Goal: Information Seeking & Learning: Check status

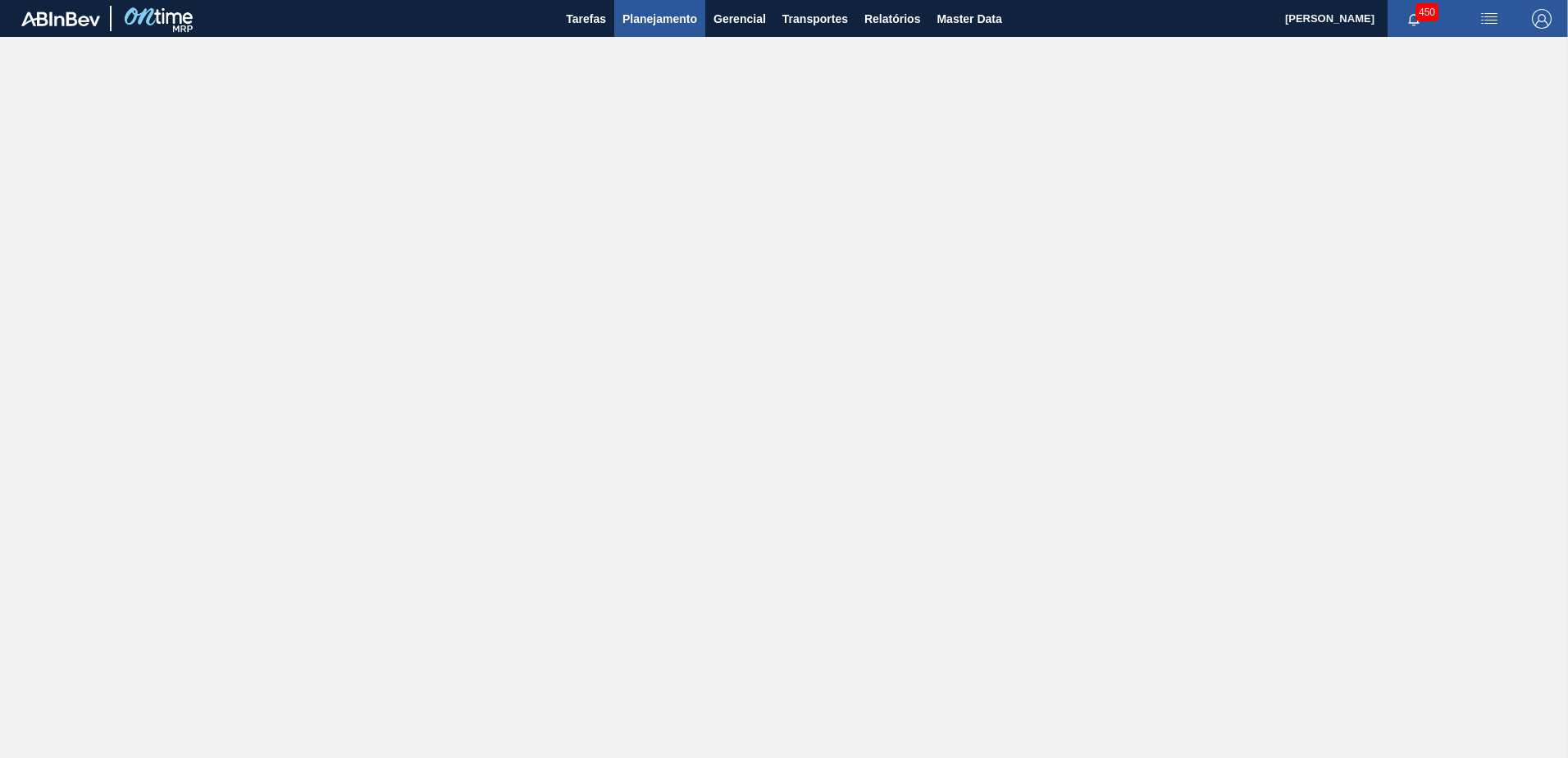
click at [646, 13] on span "Planejamento" at bounding box center [659, 18] width 75 height 19
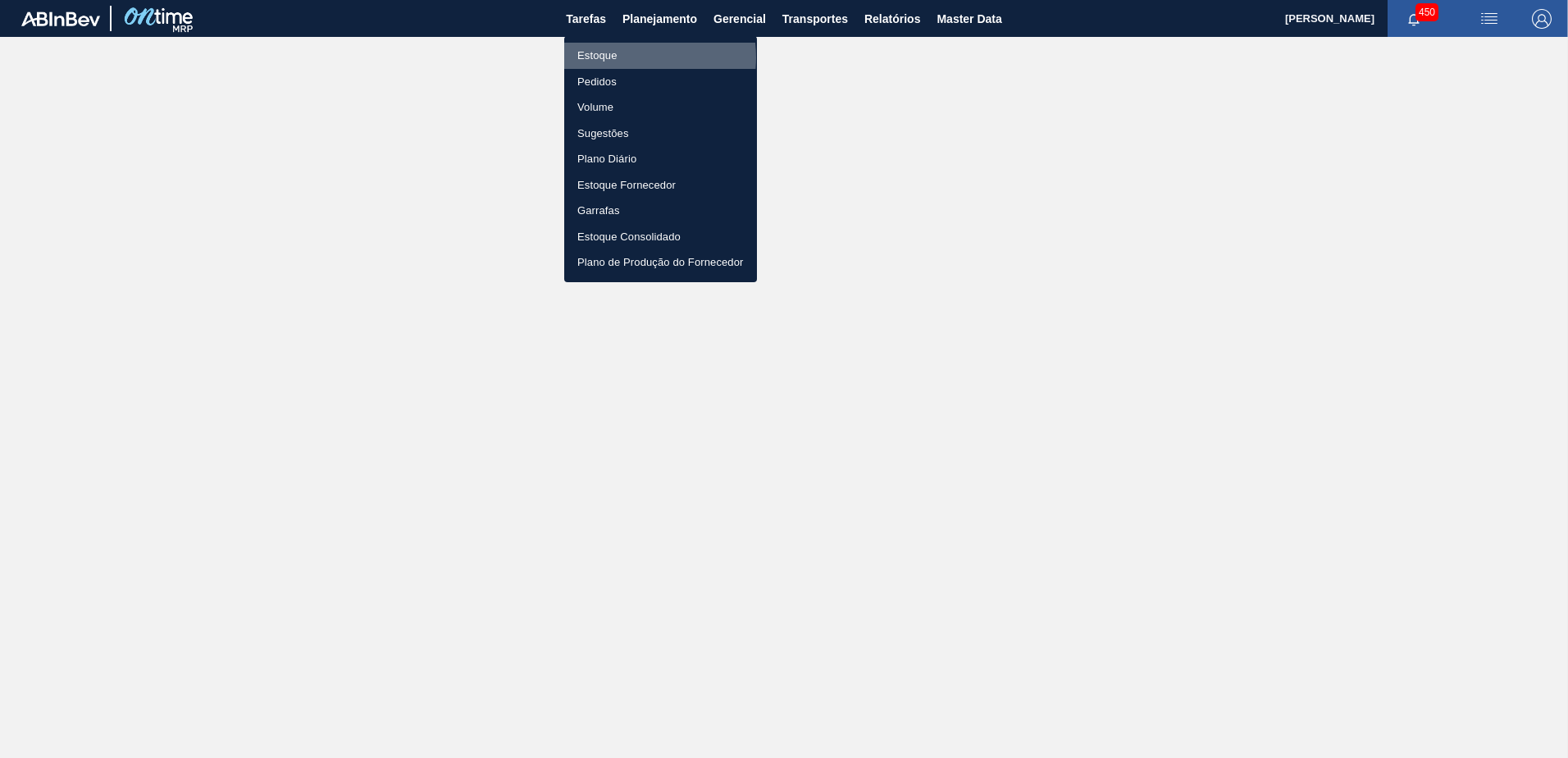
click at [630, 57] on li "Estoque" at bounding box center [660, 55] width 193 height 26
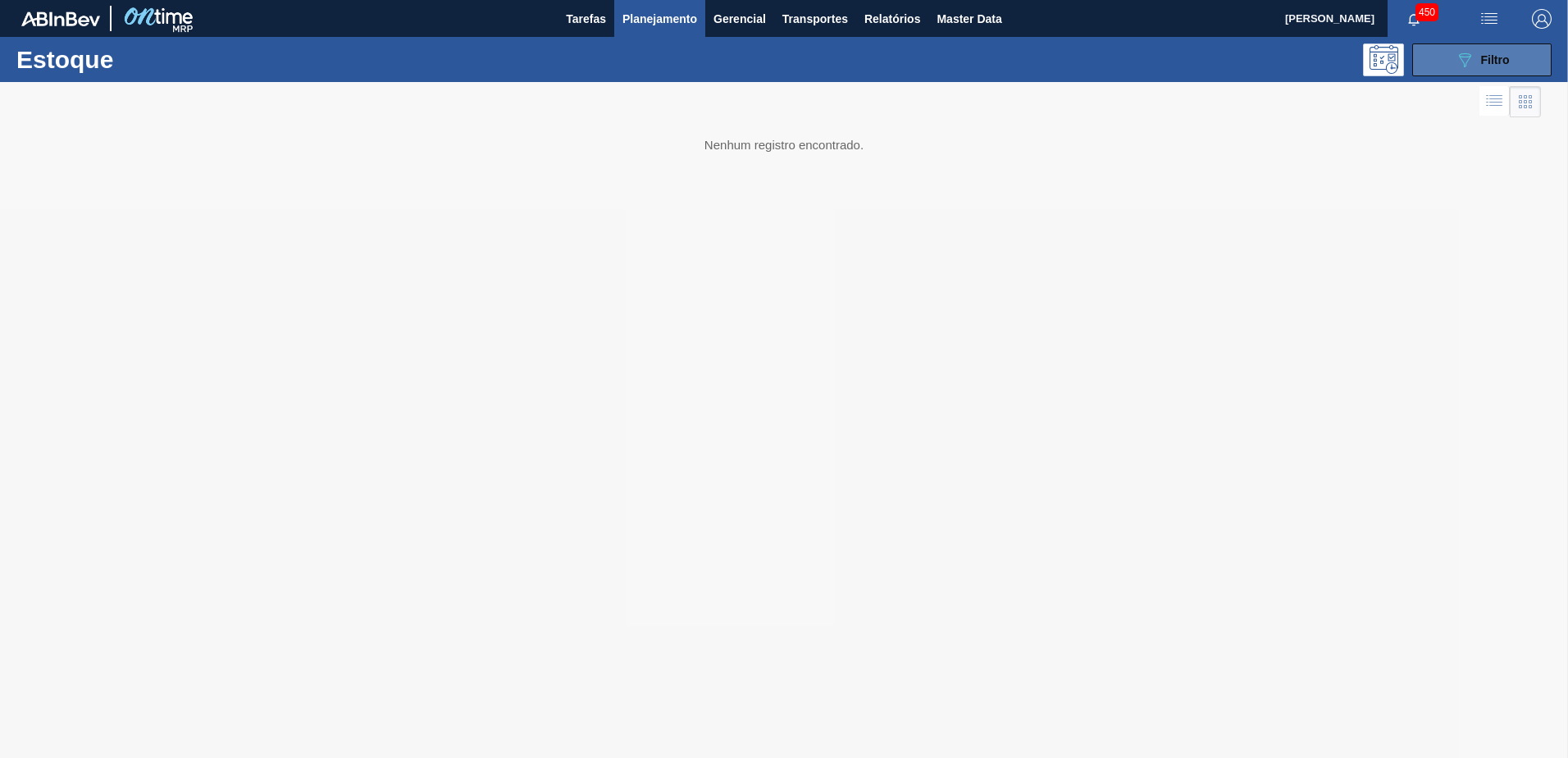
click at [1509, 60] on button "089F7B8B-B2A5-4AFE-B5C0-19BA573D28AC Filtro" at bounding box center [1482, 60] width 139 height 33
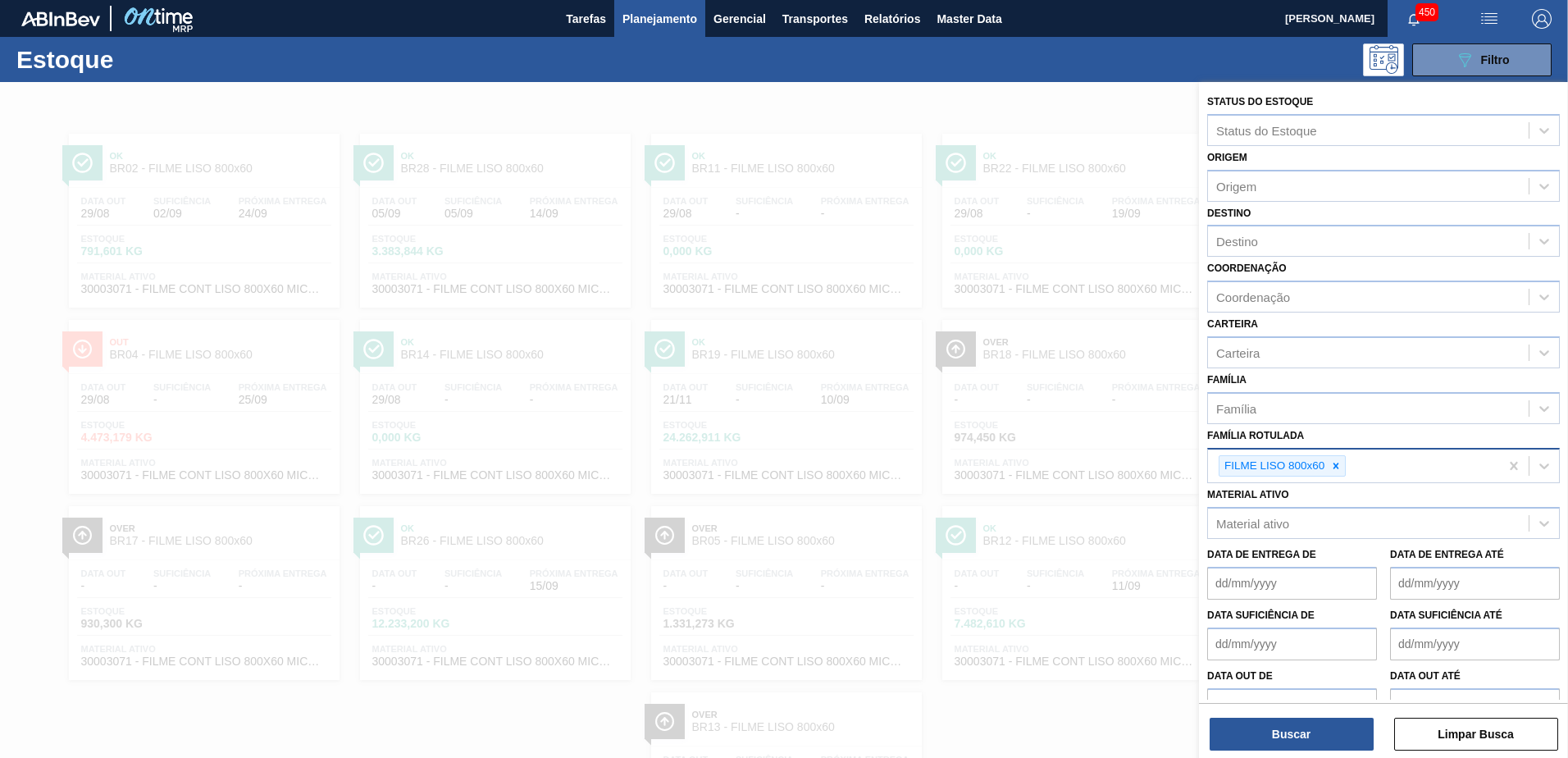
click at [1336, 456] on div at bounding box center [1336, 466] width 18 height 20
type Rotulada "filme bcdm"
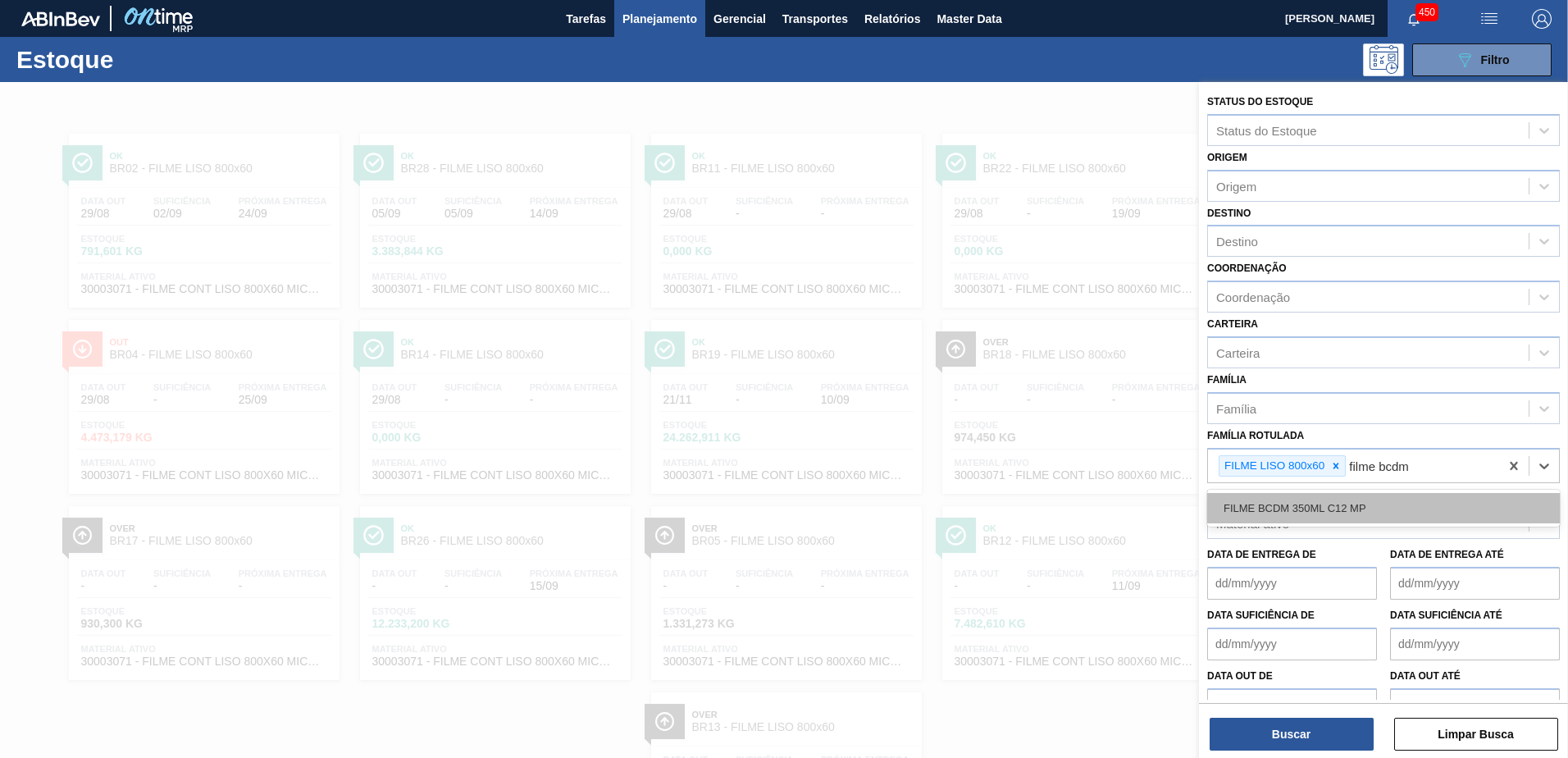
click at [1285, 507] on div "FILME BCDM 350ML C12 MP" at bounding box center [1383, 508] width 352 height 30
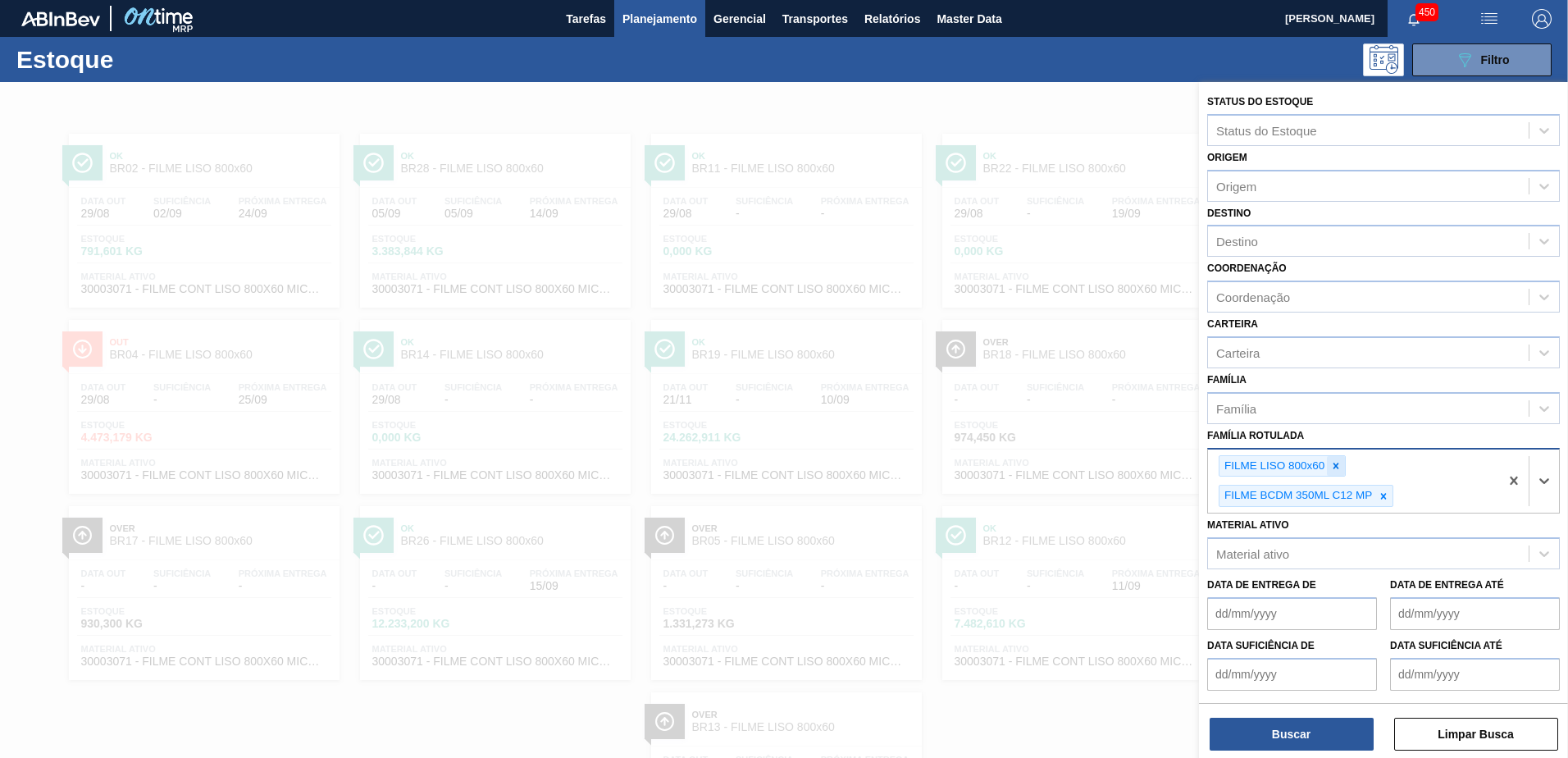
click at [1340, 470] on icon at bounding box center [1336, 466] width 12 height 12
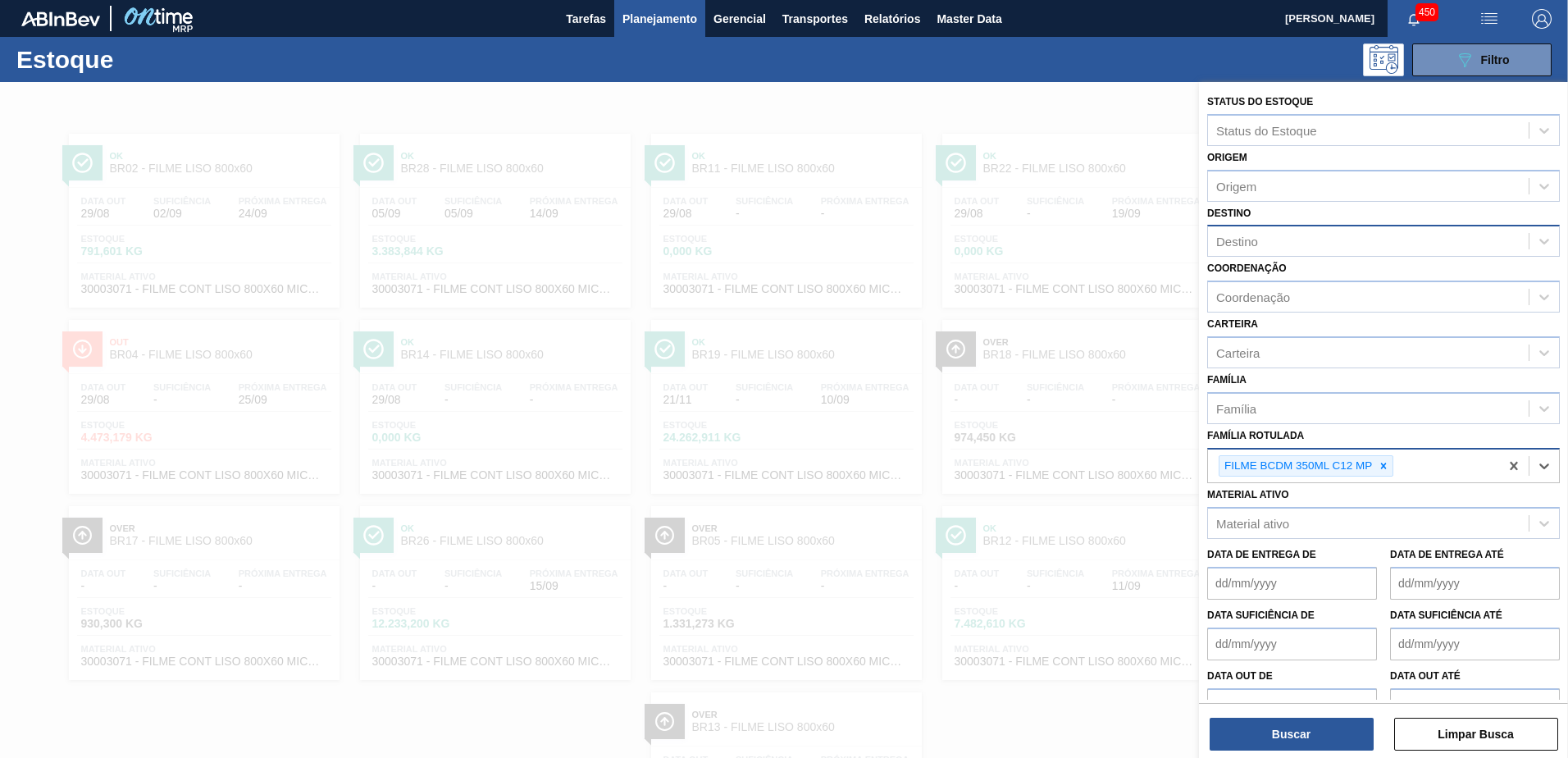
click at [1306, 243] on div "Destino" at bounding box center [1368, 242] width 320 height 24
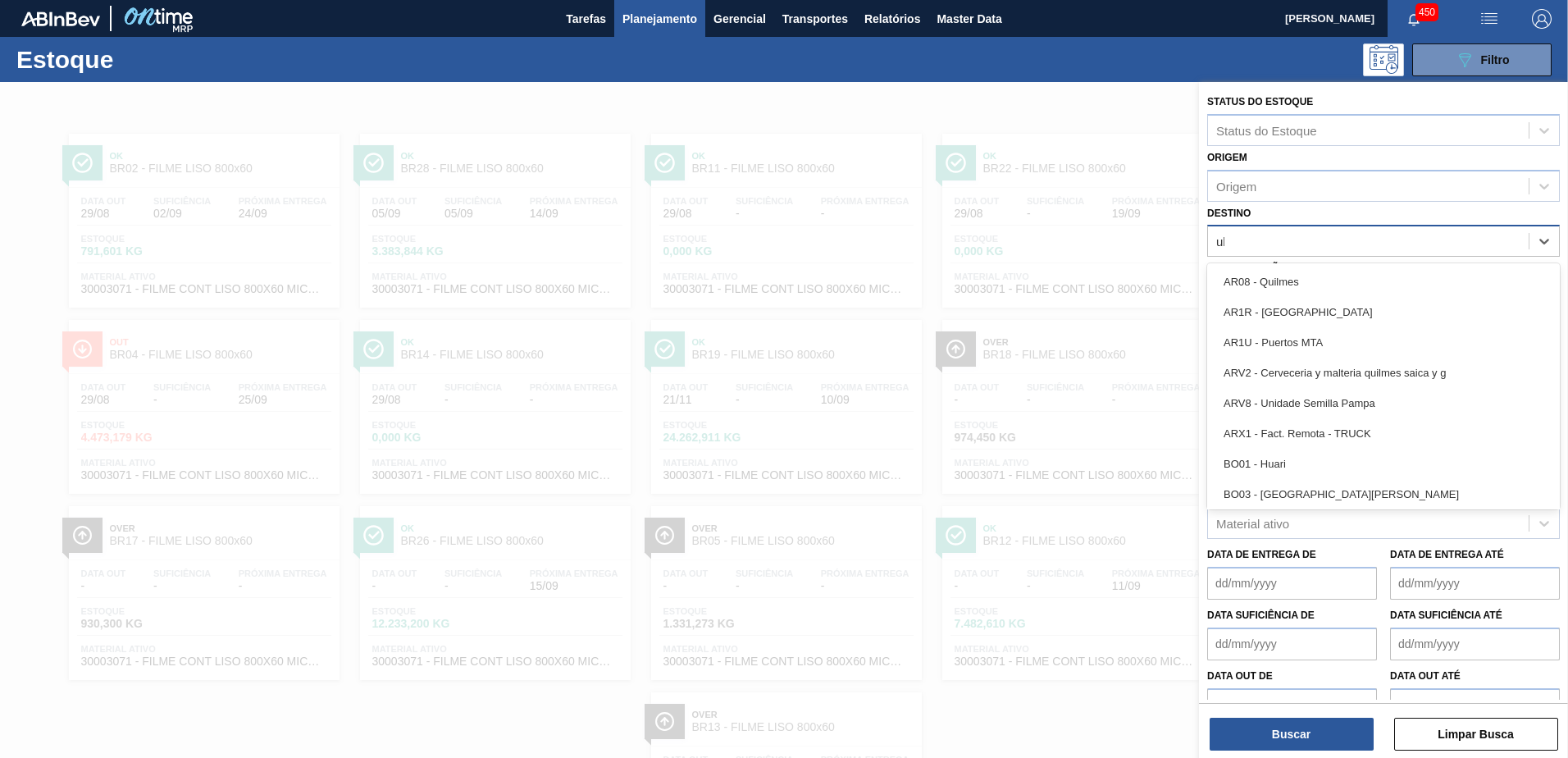
type input "uber"
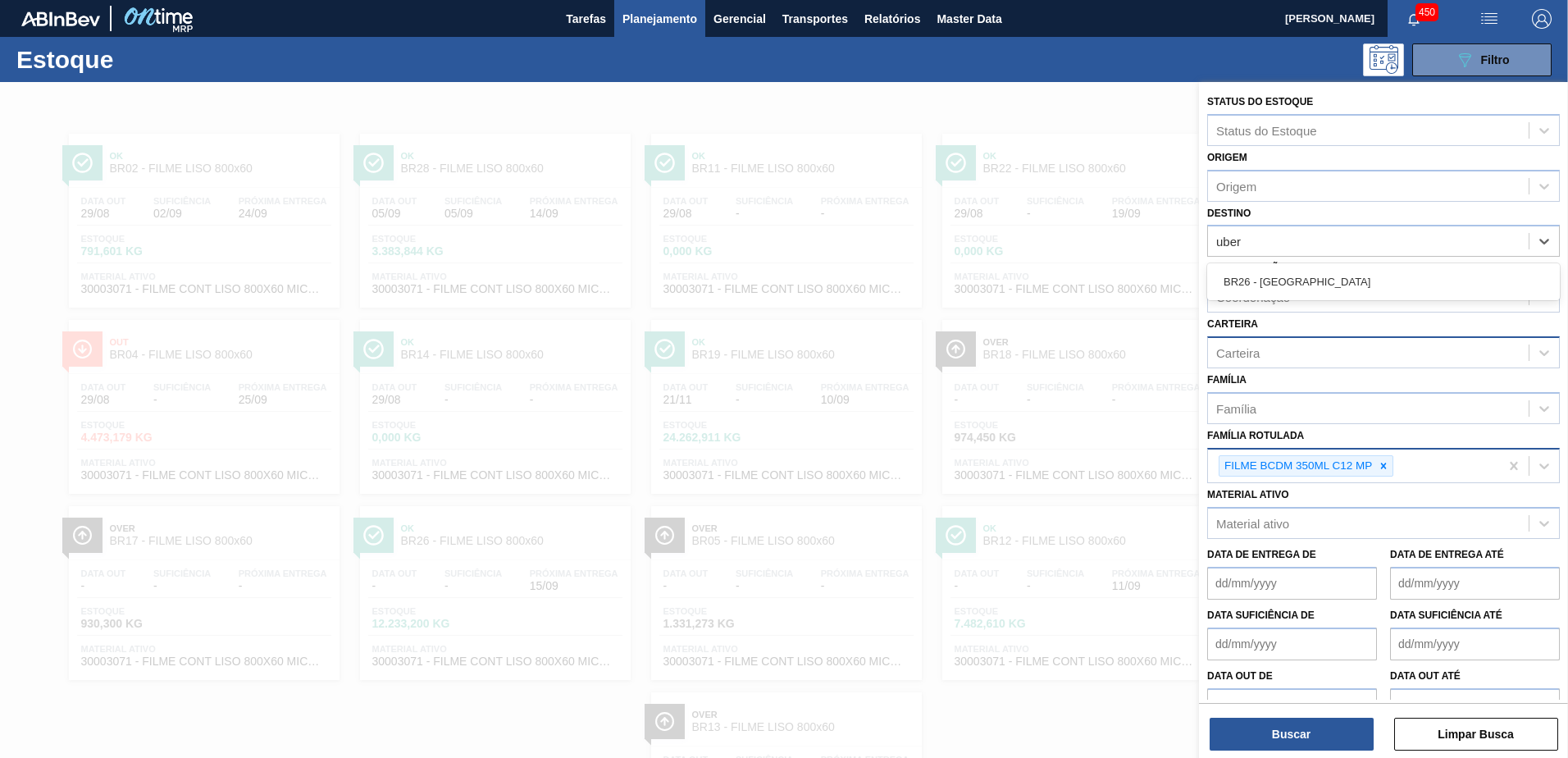
drag, startPoint x: 1333, startPoint y: 280, endPoint x: 1335, endPoint y: 342, distance: 62.0
click at [1334, 280] on div "BR26 - Uberlândia" at bounding box center [1383, 282] width 352 height 30
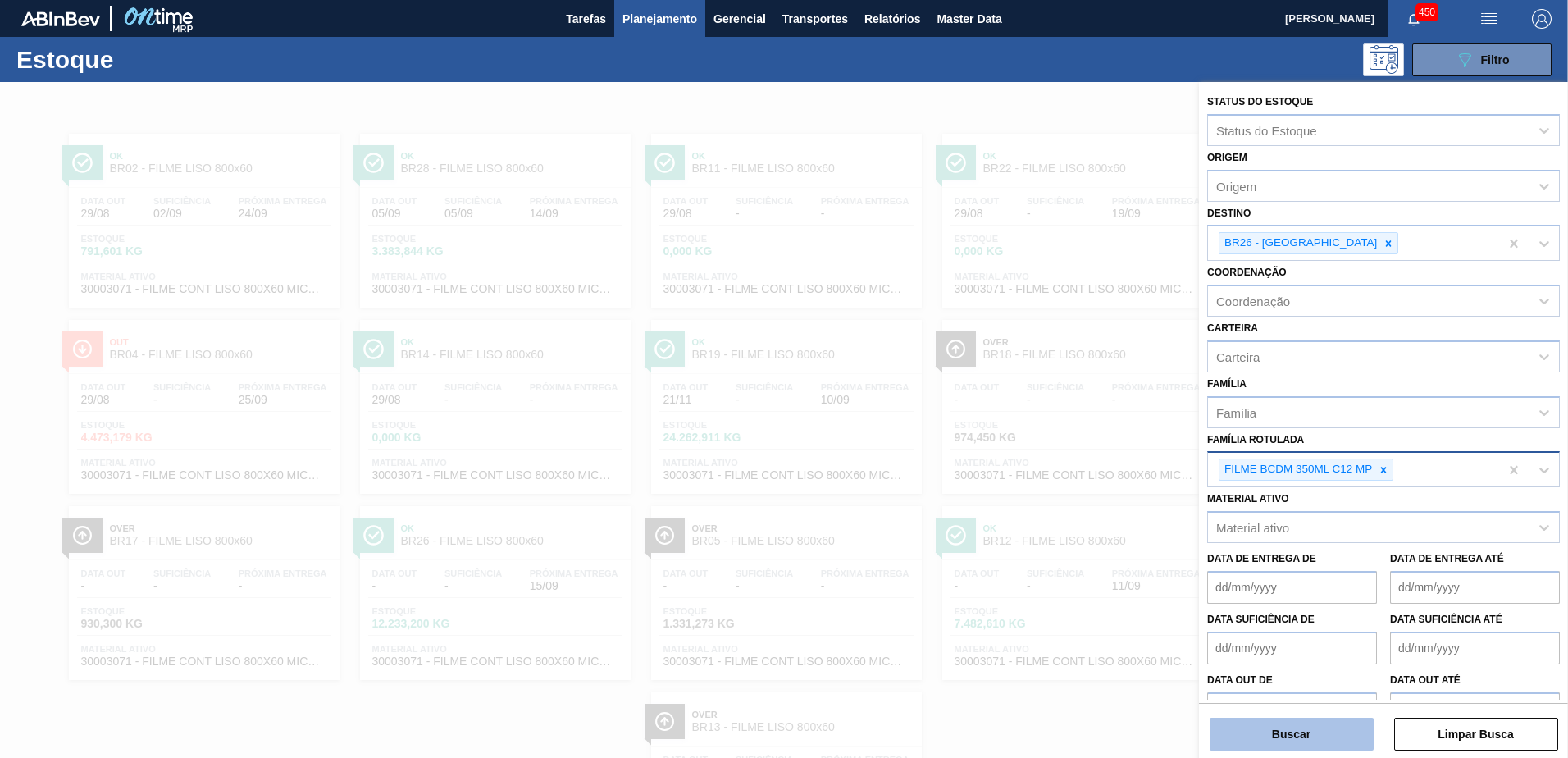
click at [1263, 737] on button "Buscar" at bounding box center [1291, 734] width 164 height 33
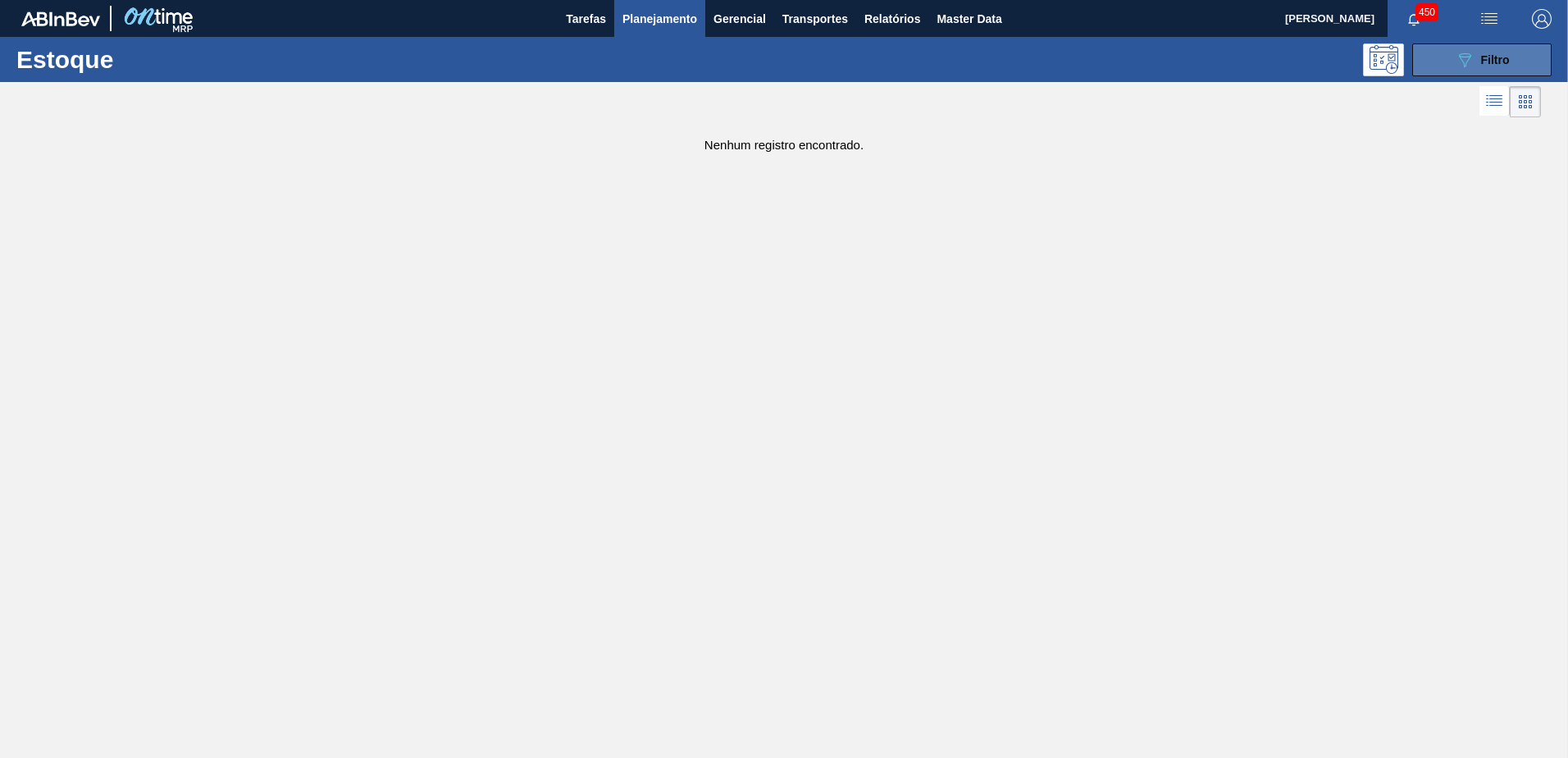
click at [1470, 55] on icon at bounding box center [1465, 60] width 13 height 14
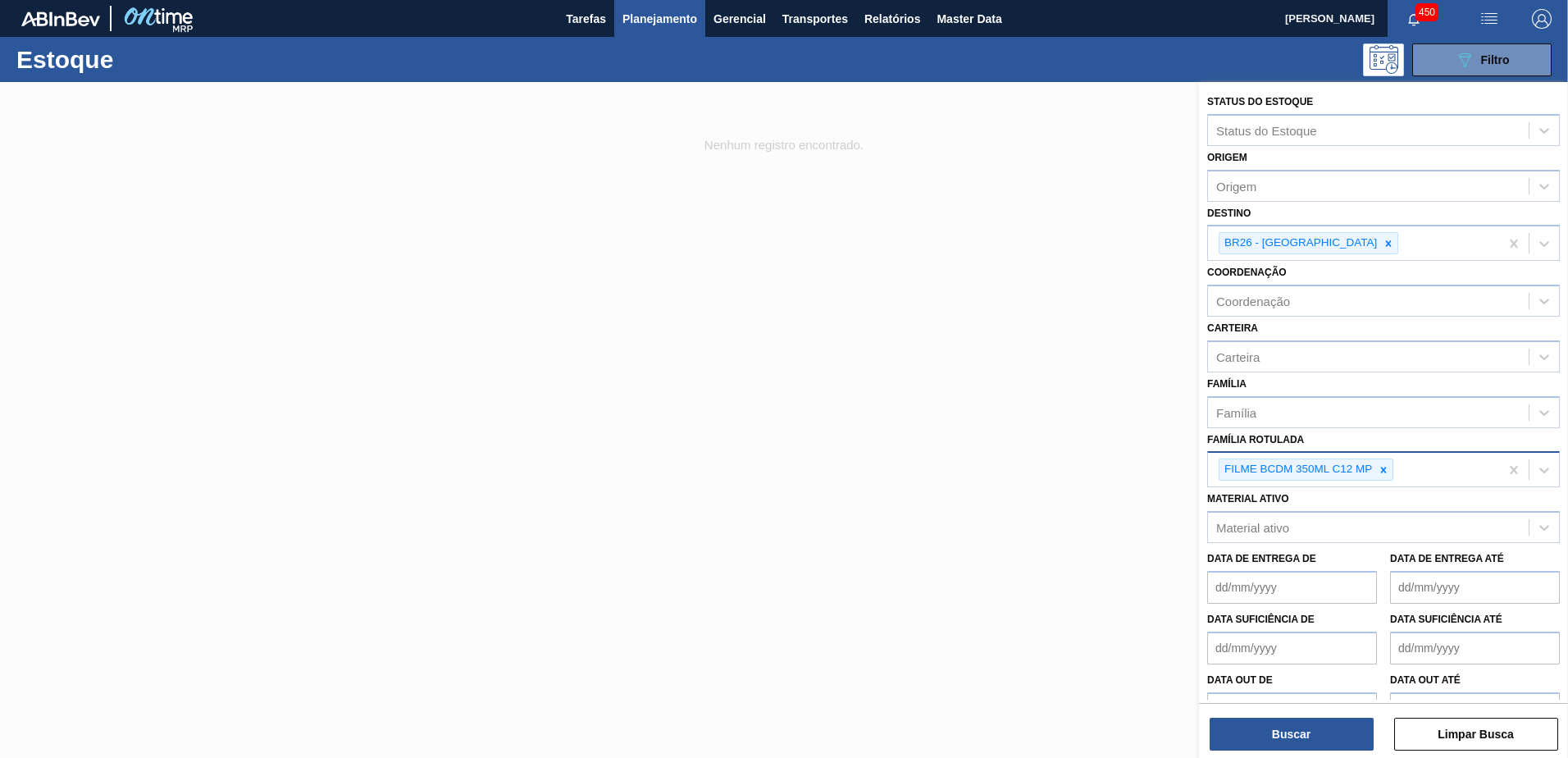
click at [1434, 474] on div "FILME BCDM 350ML C12 MP" at bounding box center [1353, 470] width 291 height 34
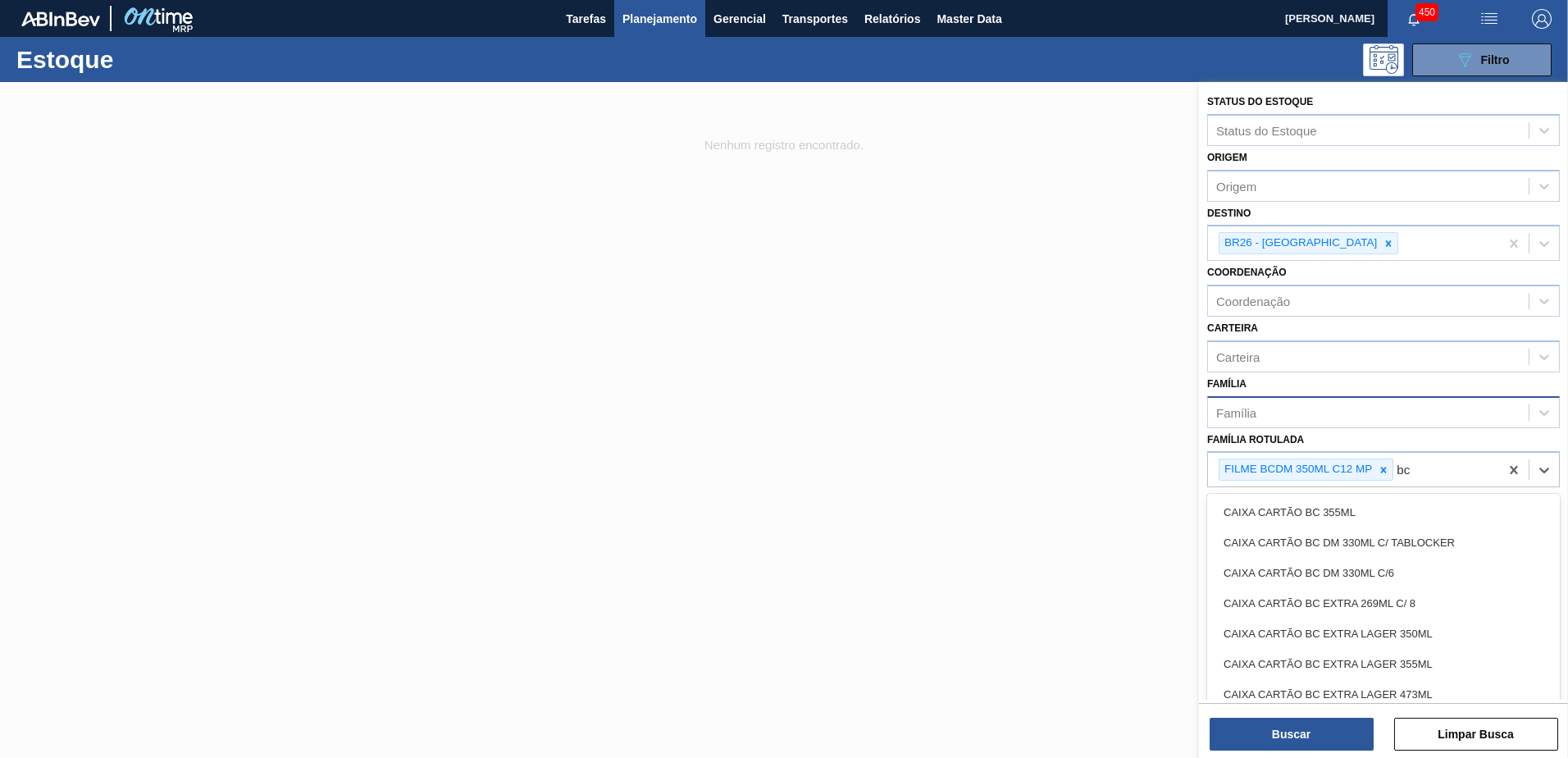
type Rotulada "b"
type Rotulada "filme bc pm"
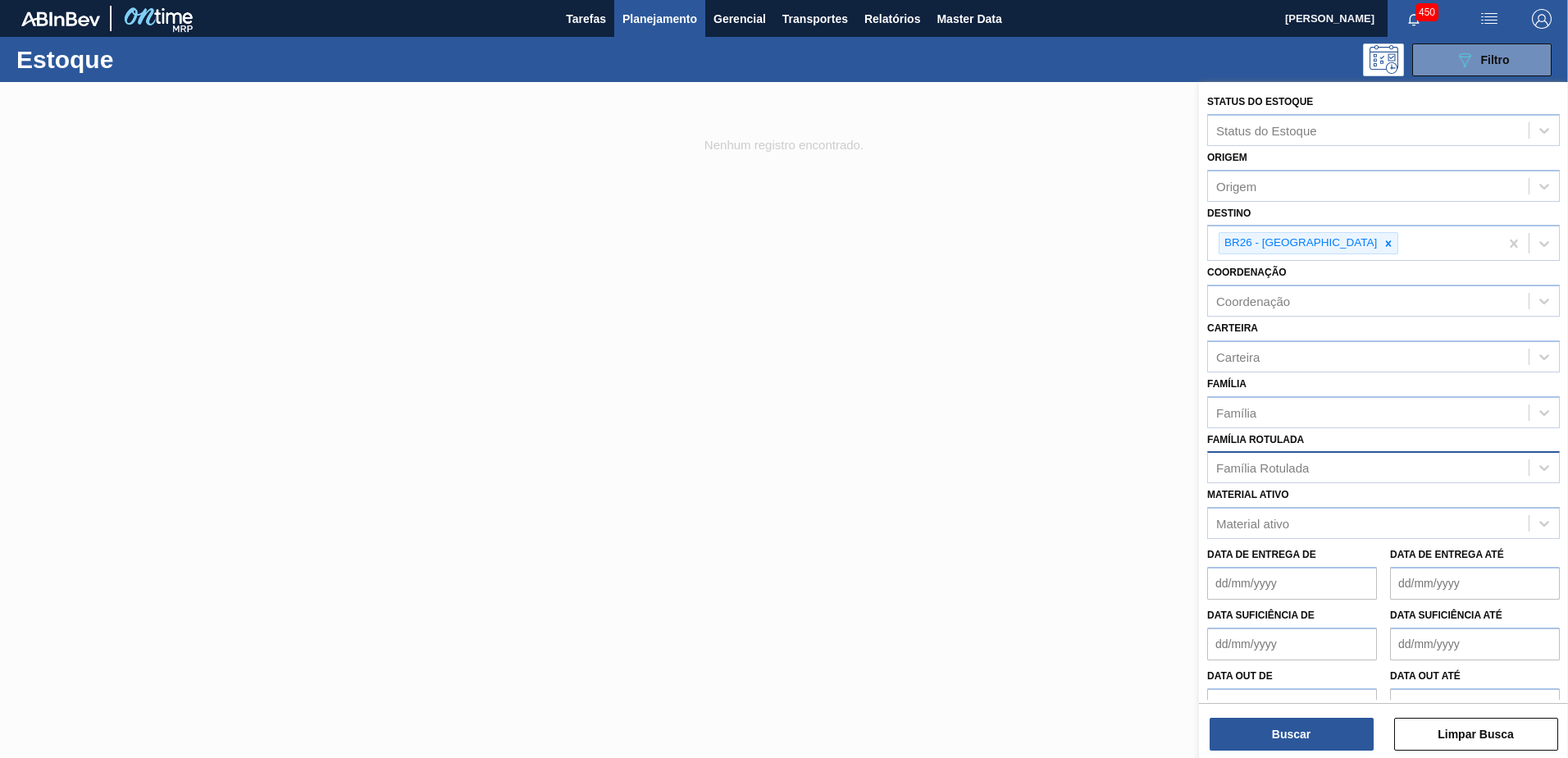
click at [1300, 483] on div "Família Rotulada" at bounding box center [1383, 468] width 352 height 32
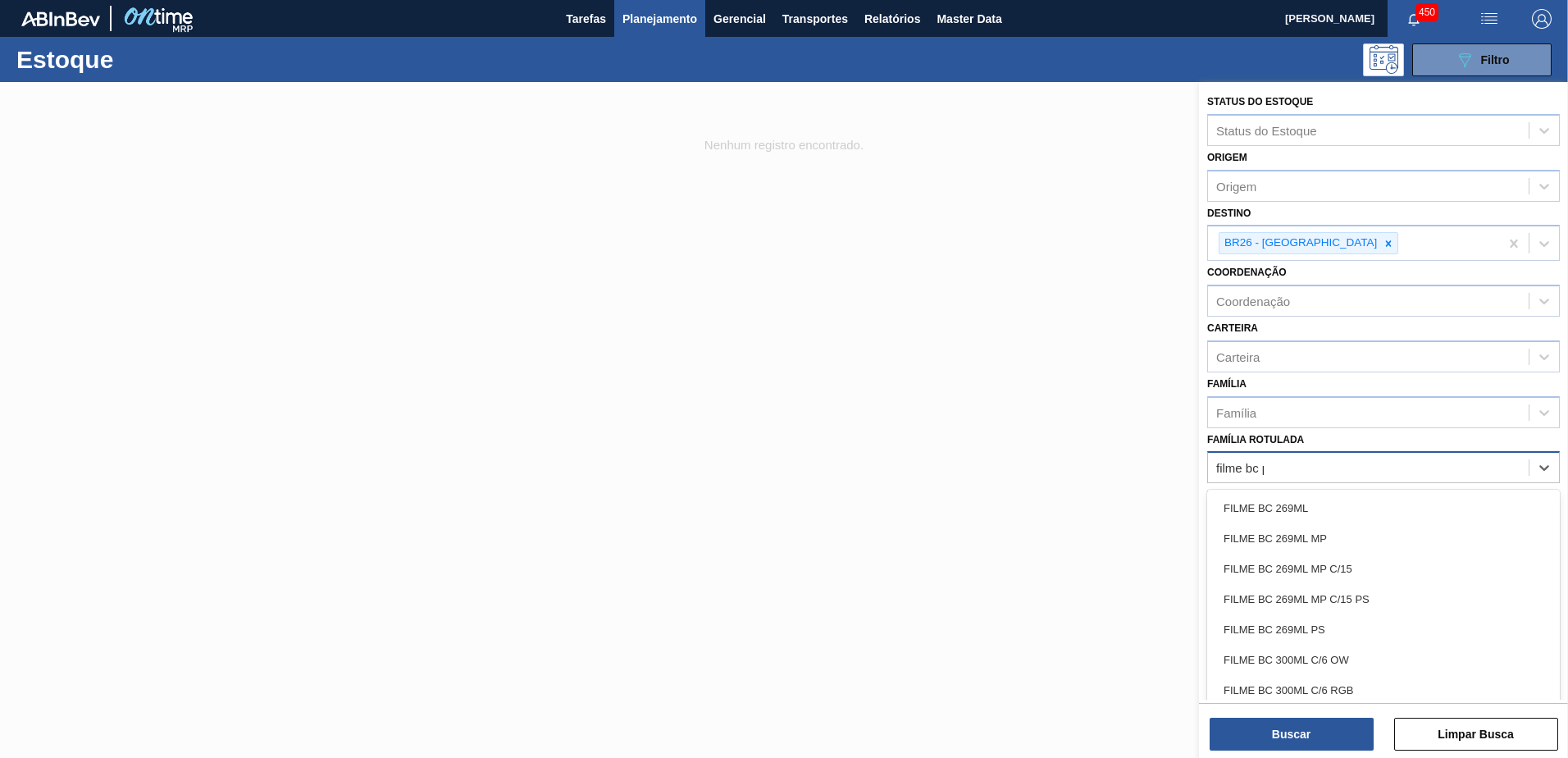
type Rotulada "filme bc pm"
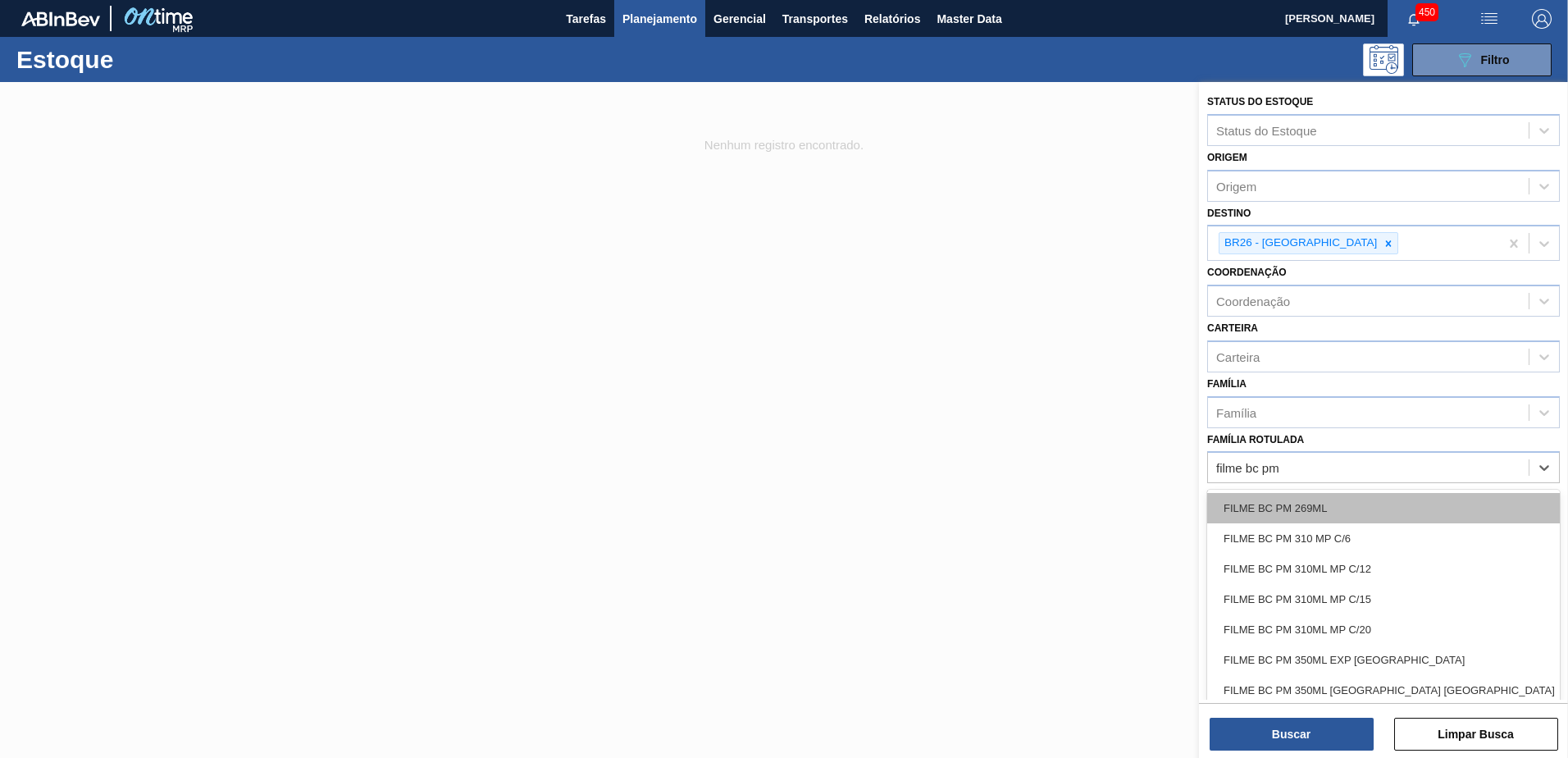
click at [1382, 516] on div "FILME BC PM 269ML" at bounding box center [1383, 508] width 352 height 30
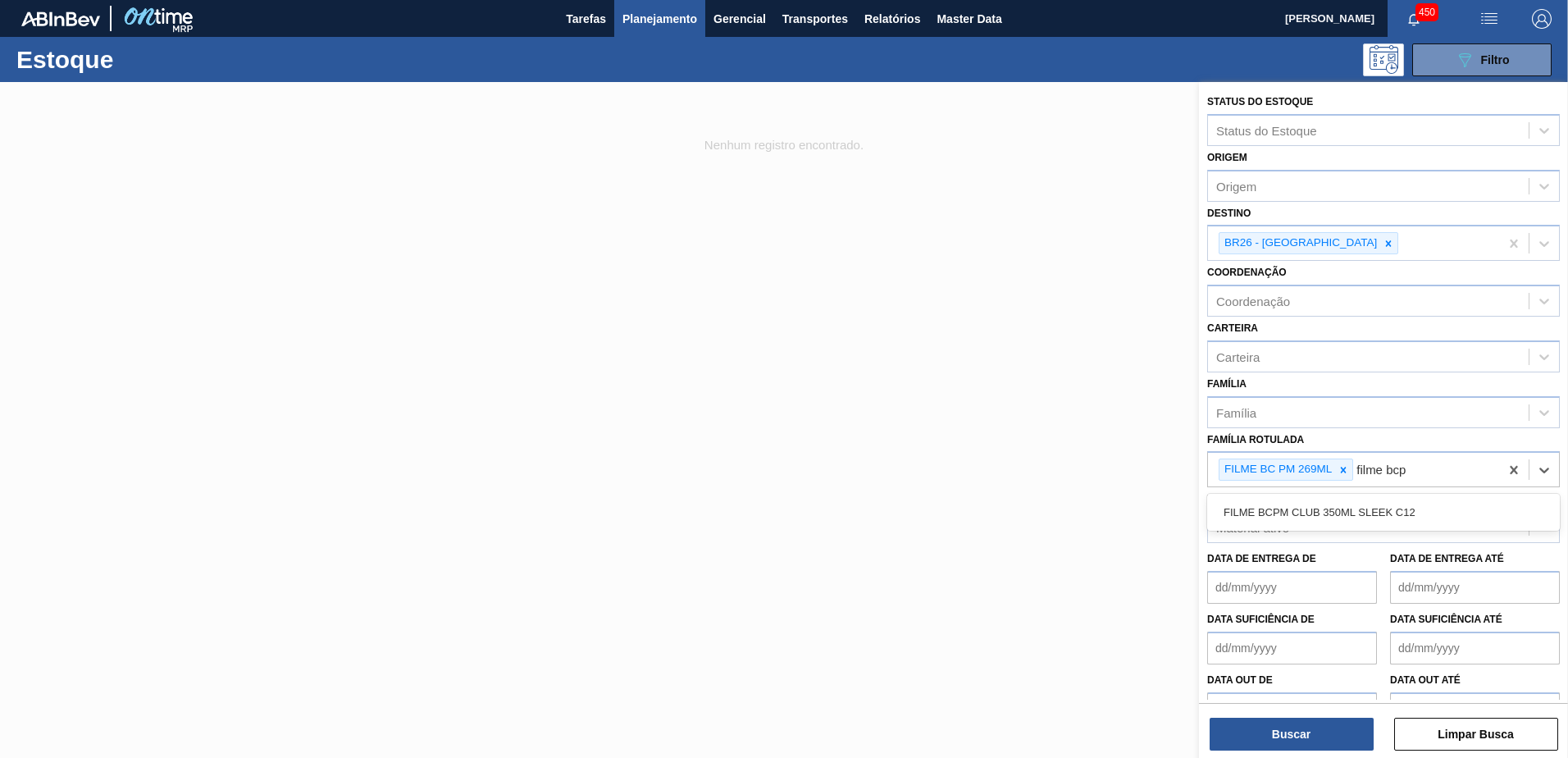
type Rotulada "filme bcpm"
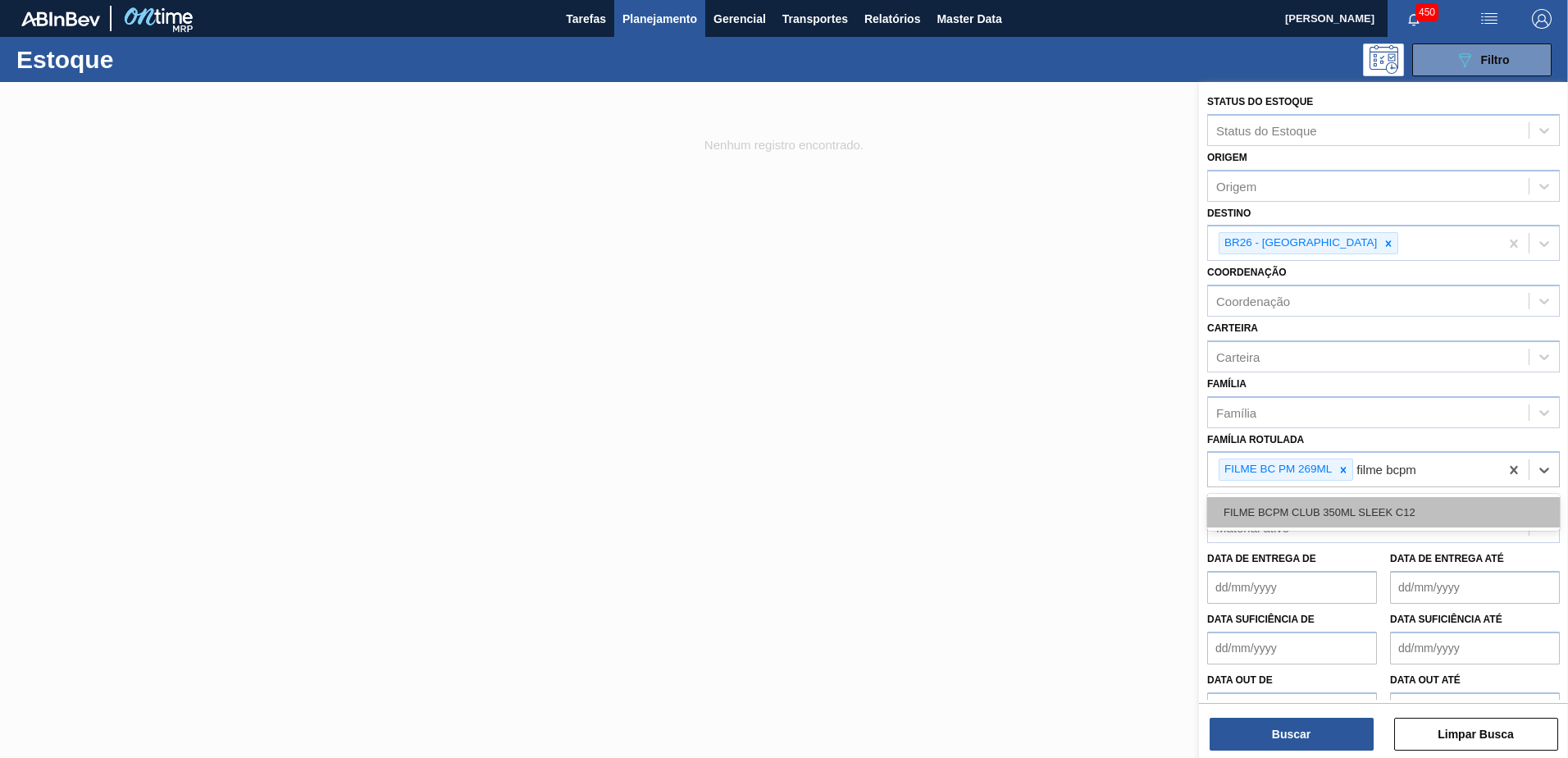
click at [1382, 515] on div "FILME BCPM CLUB 350ML SLEEK C12" at bounding box center [1383, 512] width 352 height 30
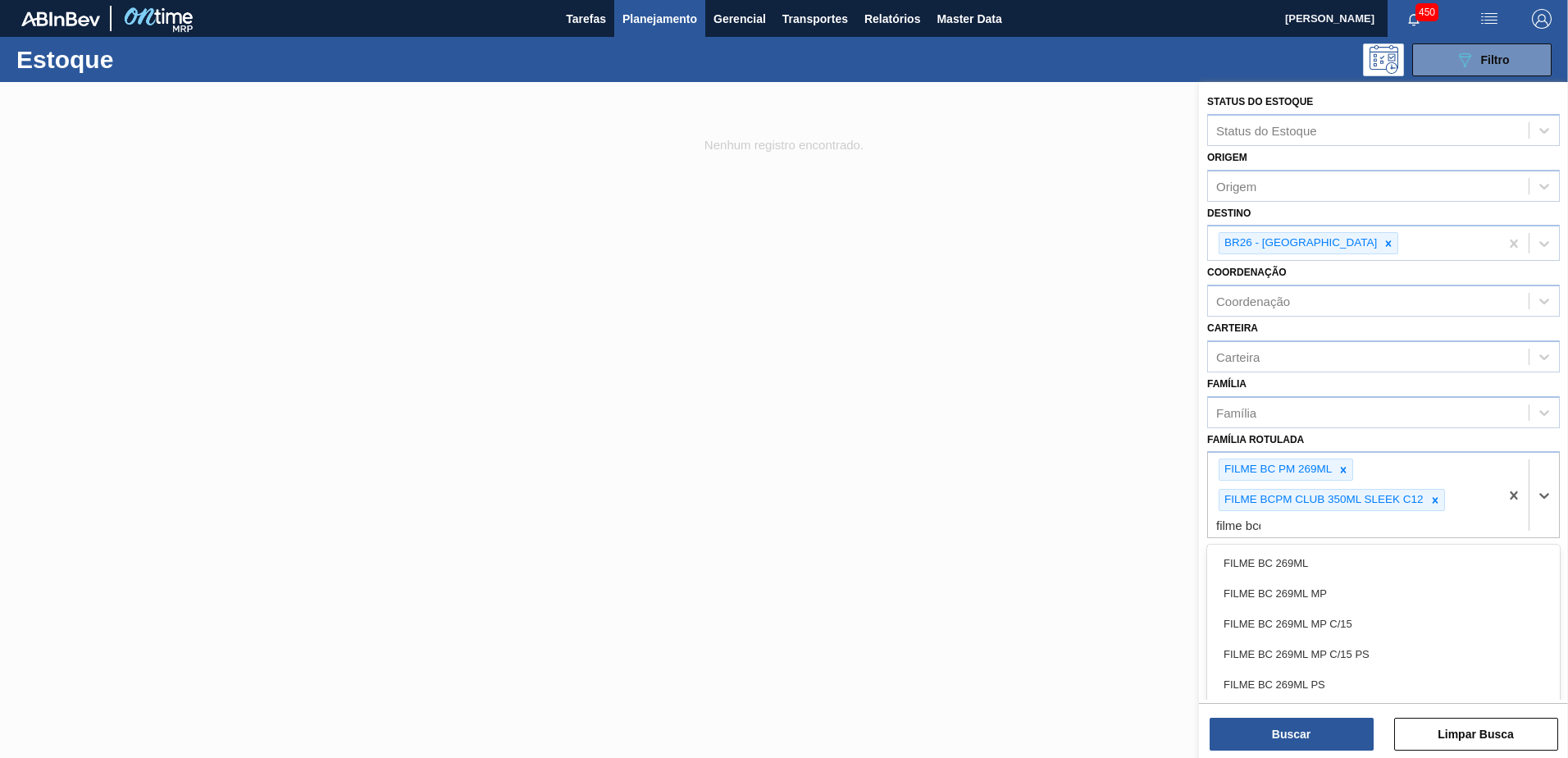
type Rotulada "filme bcdm"
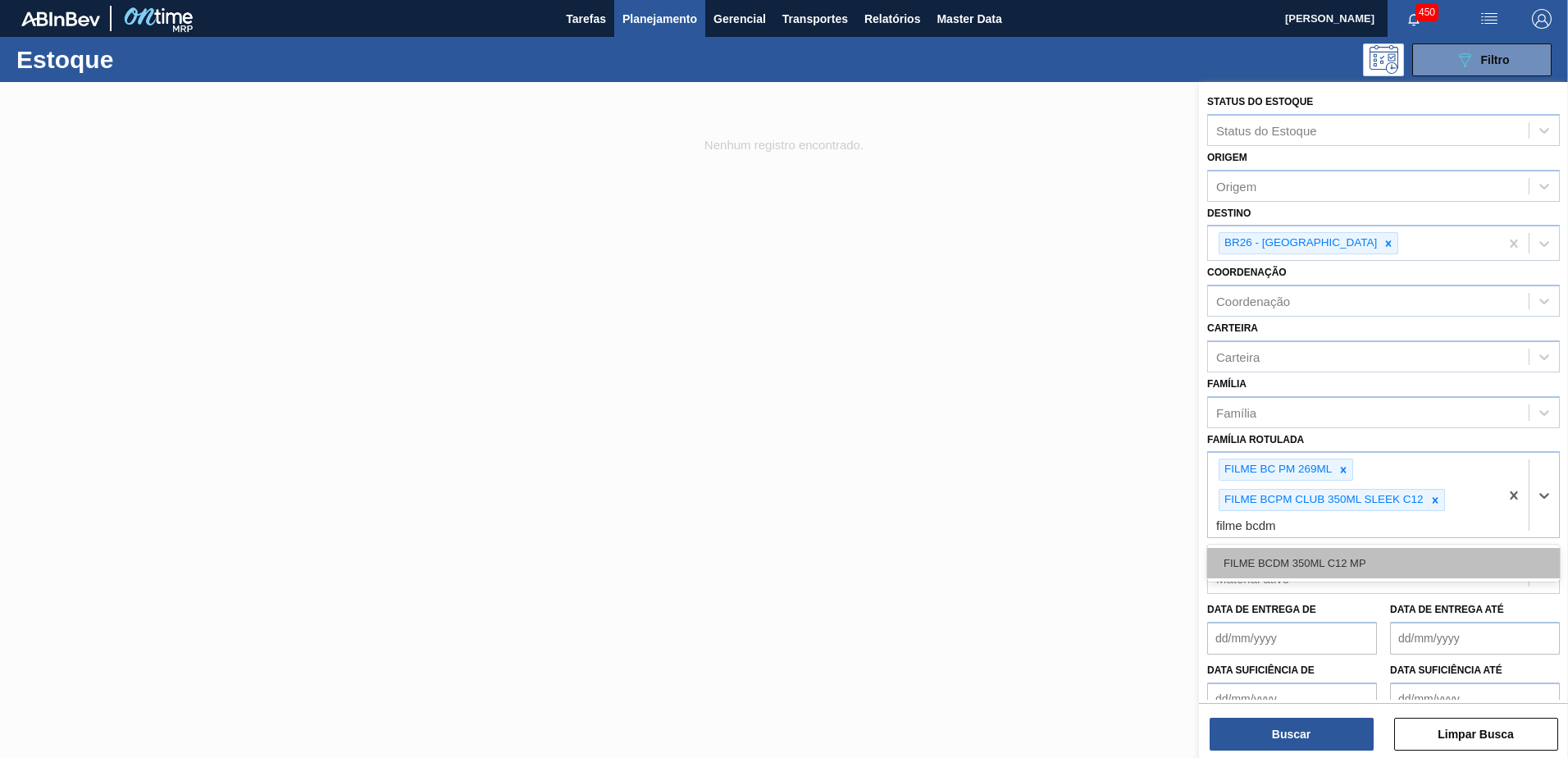
click at [1363, 561] on div "FILME BCDM 350ML C12 MP" at bounding box center [1383, 563] width 352 height 30
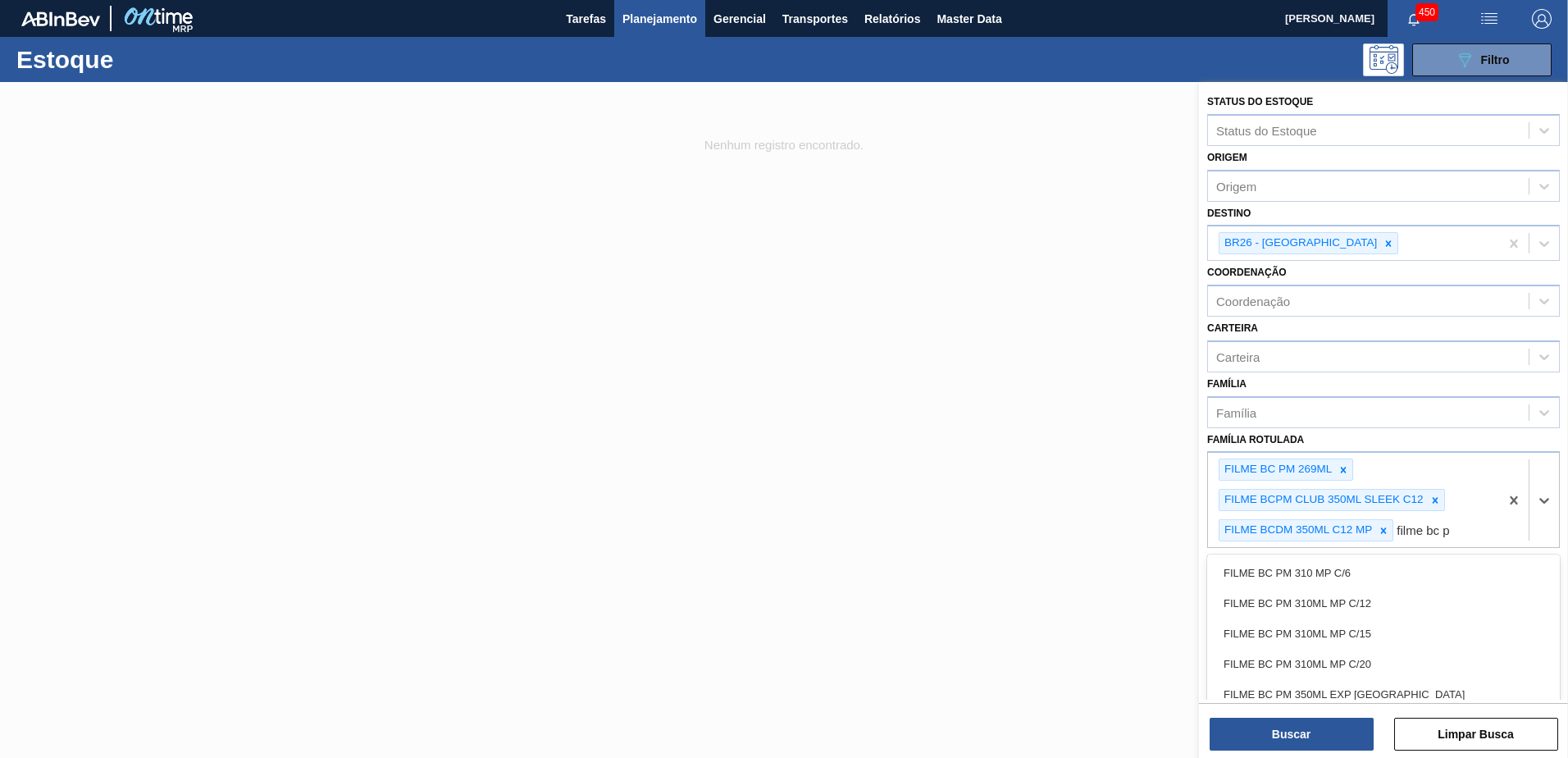
type Rotulada "filme bc pm"
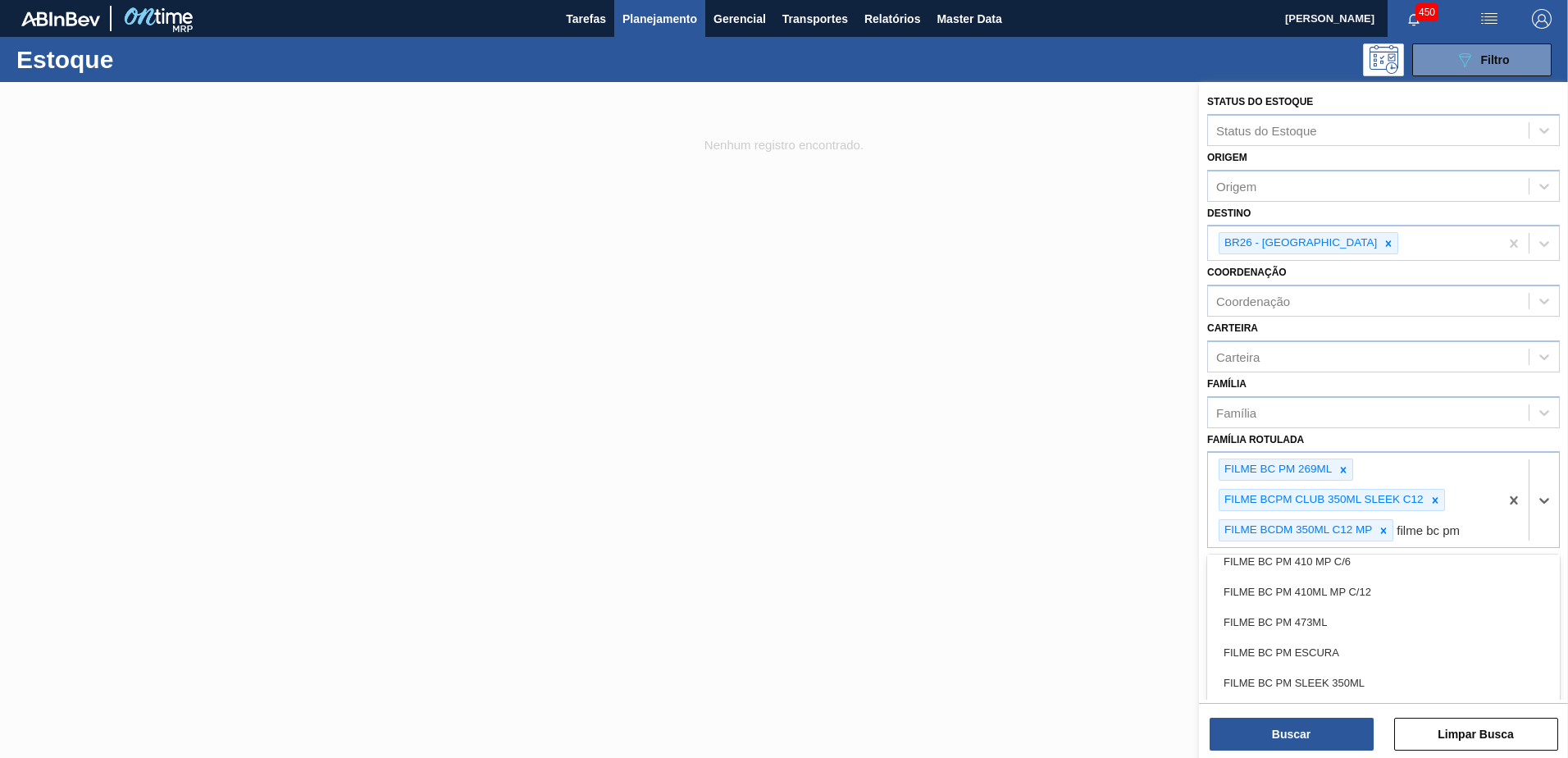
scroll to position [246, 0]
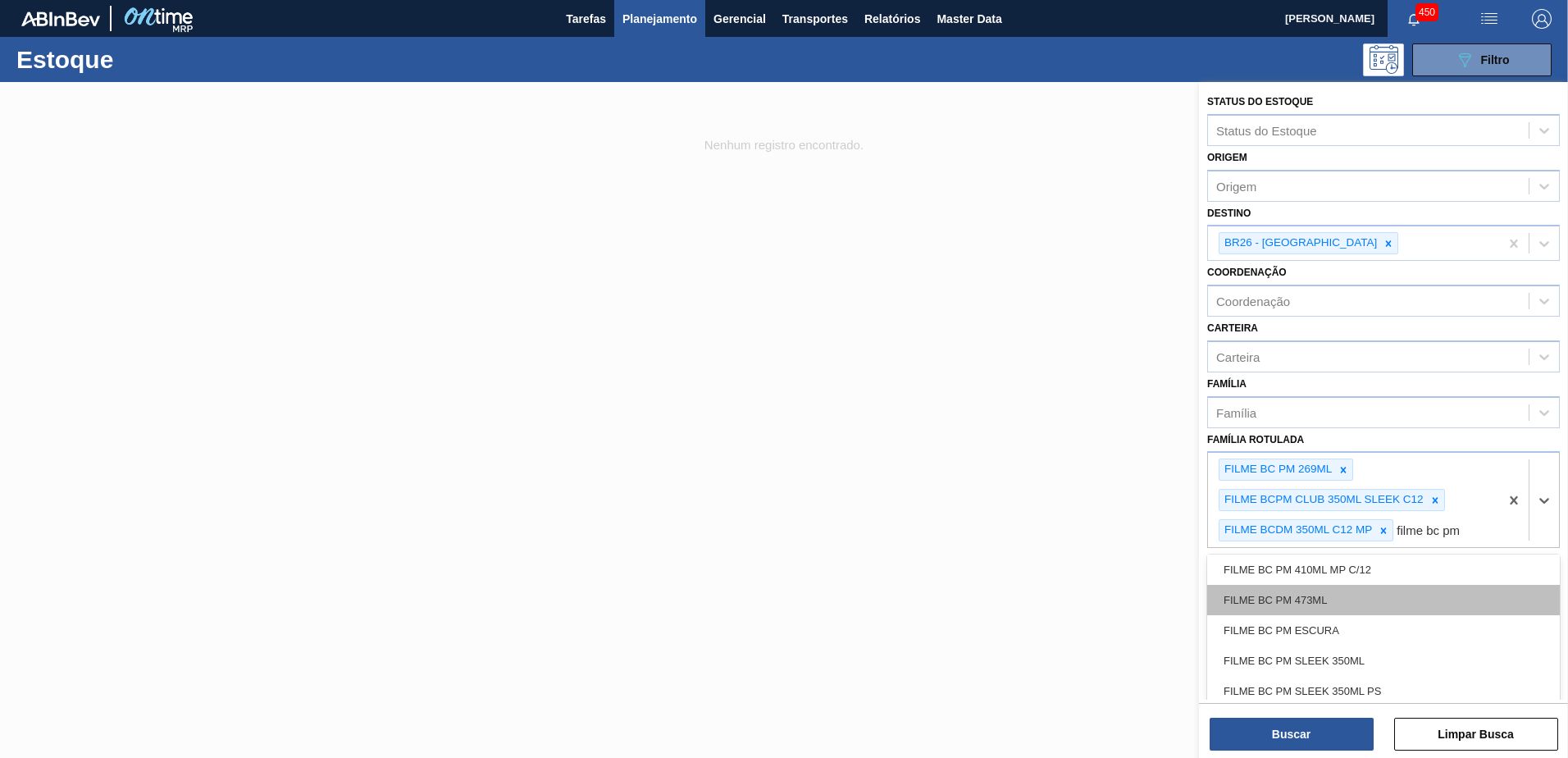
click at [1406, 609] on div "FILME BC PM 473ML" at bounding box center [1383, 600] width 352 height 30
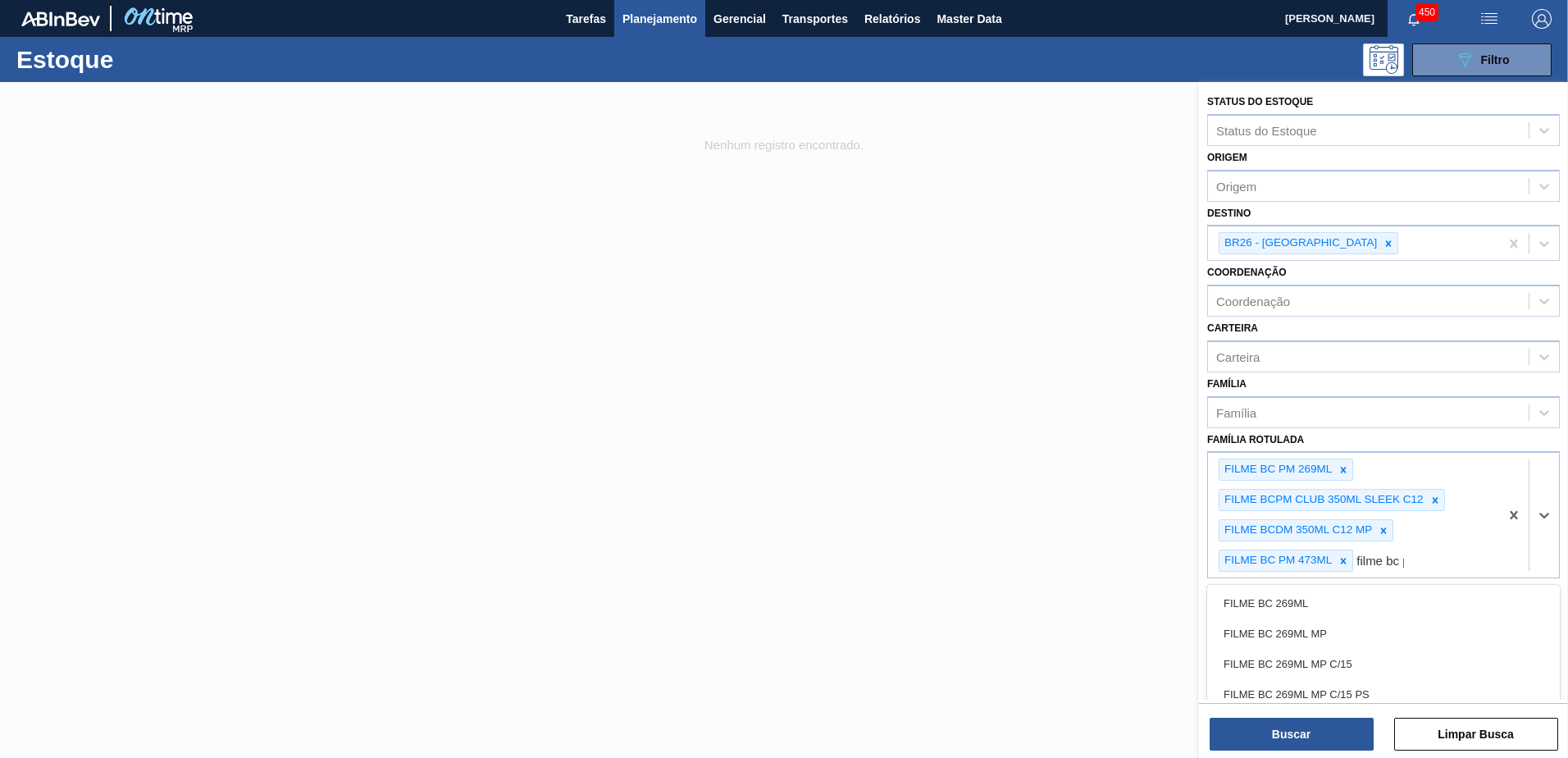
type Rotulada "filme bc pm"
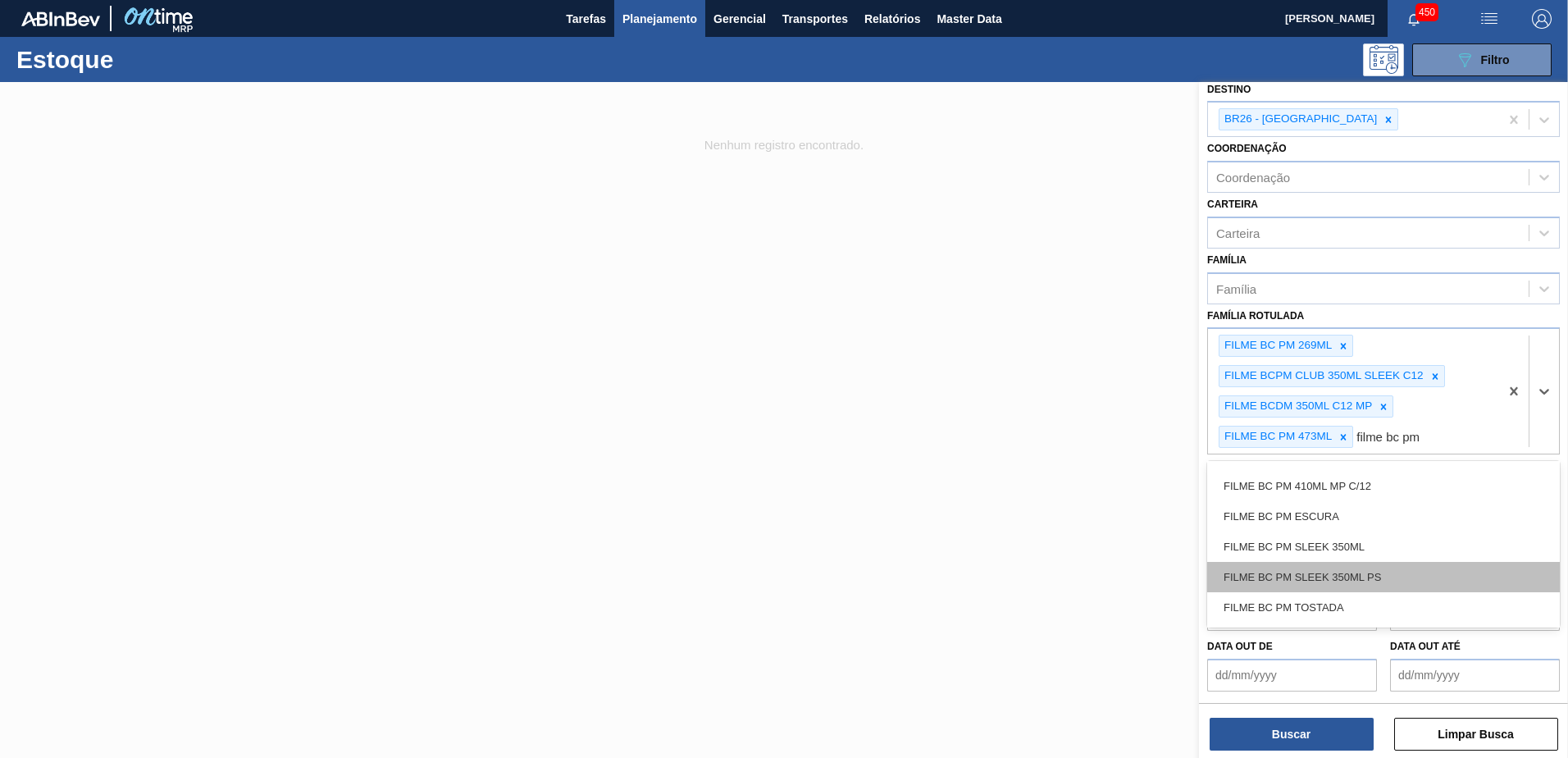
scroll to position [213, 0]
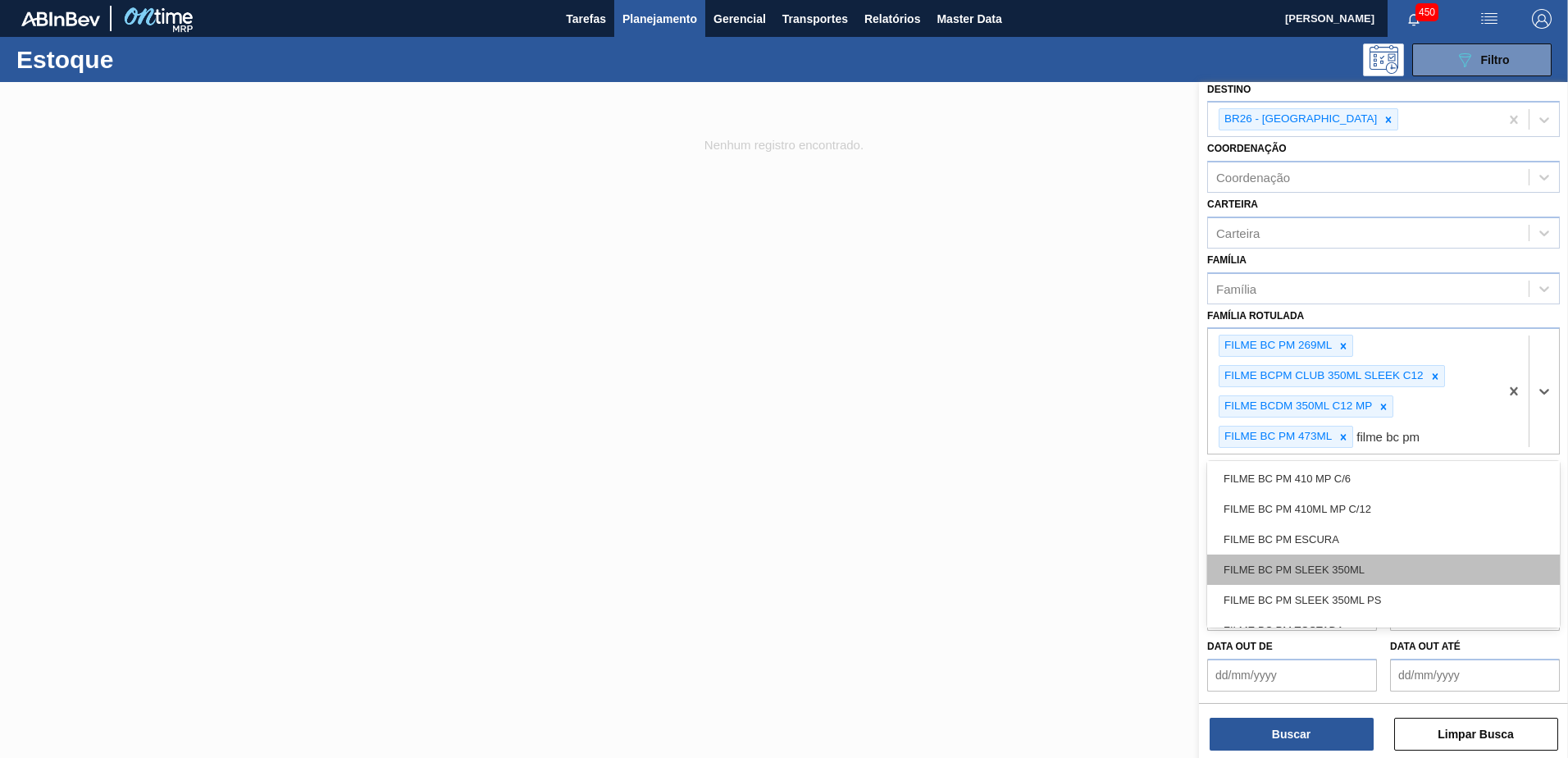
click at [1427, 567] on div "FILME BC PM SLEEK 350ML" at bounding box center [1383, 570] width 352 height 30
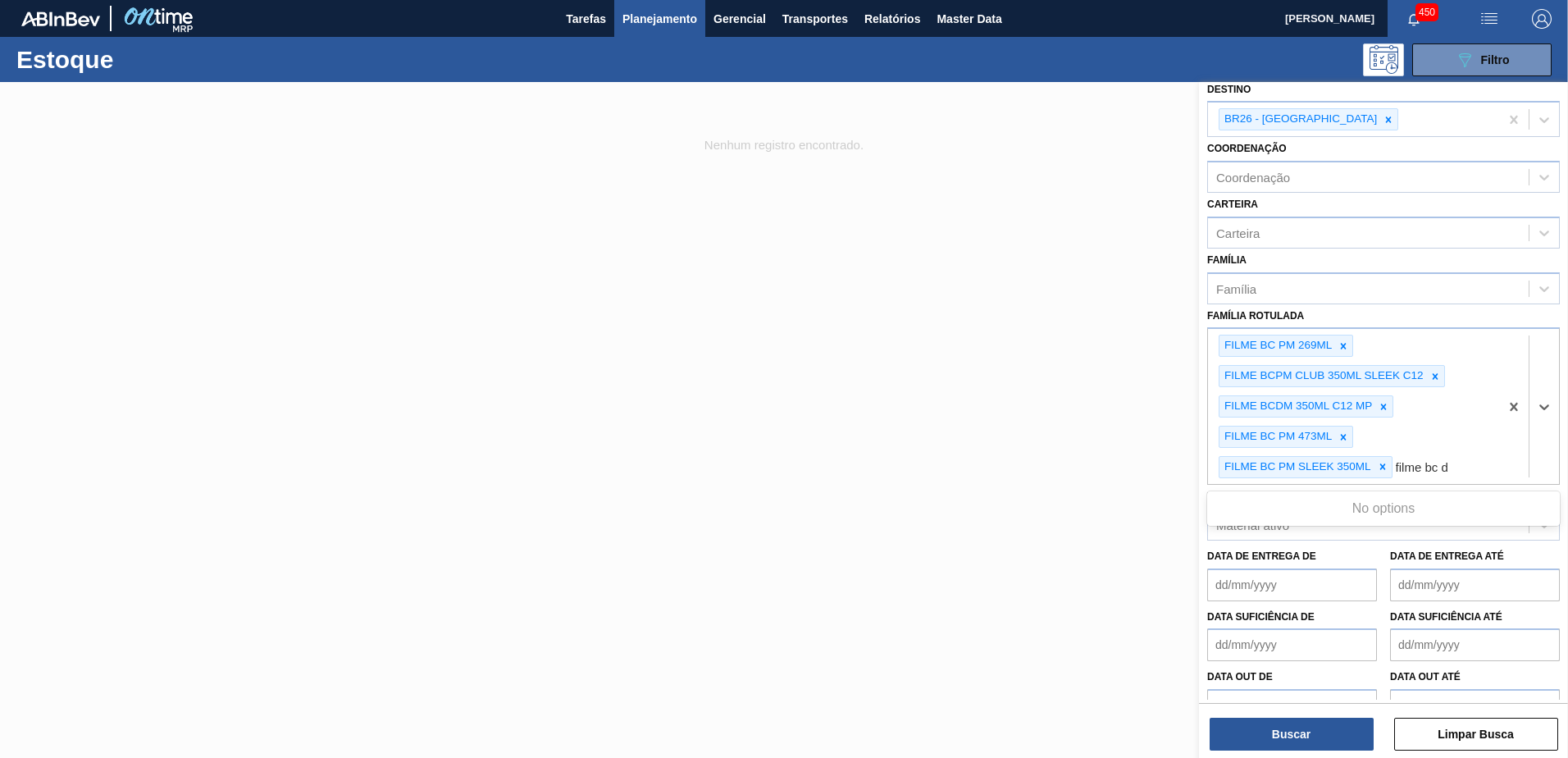
scroll to position [0, 0]
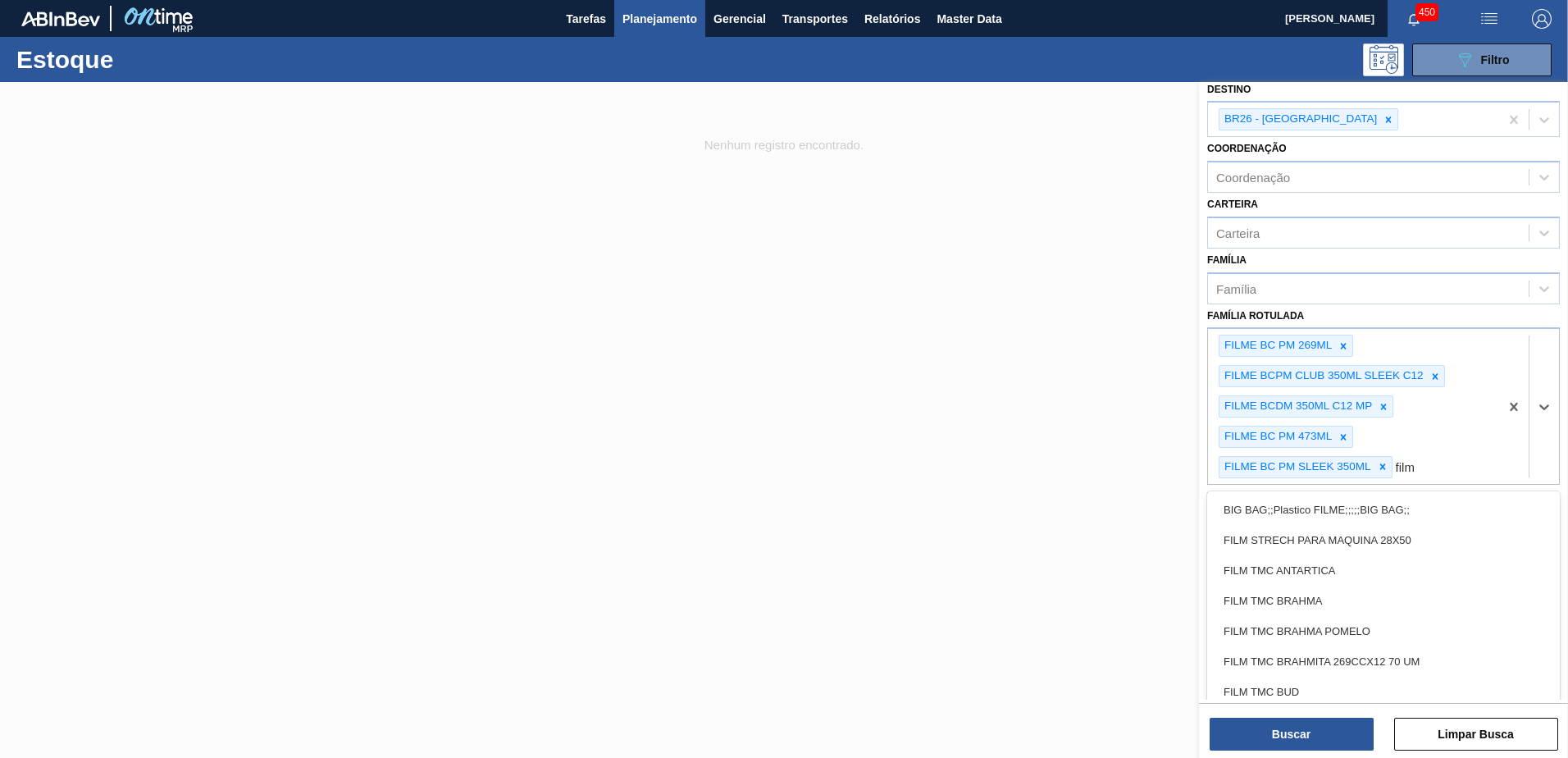
type Rotulada "fil"
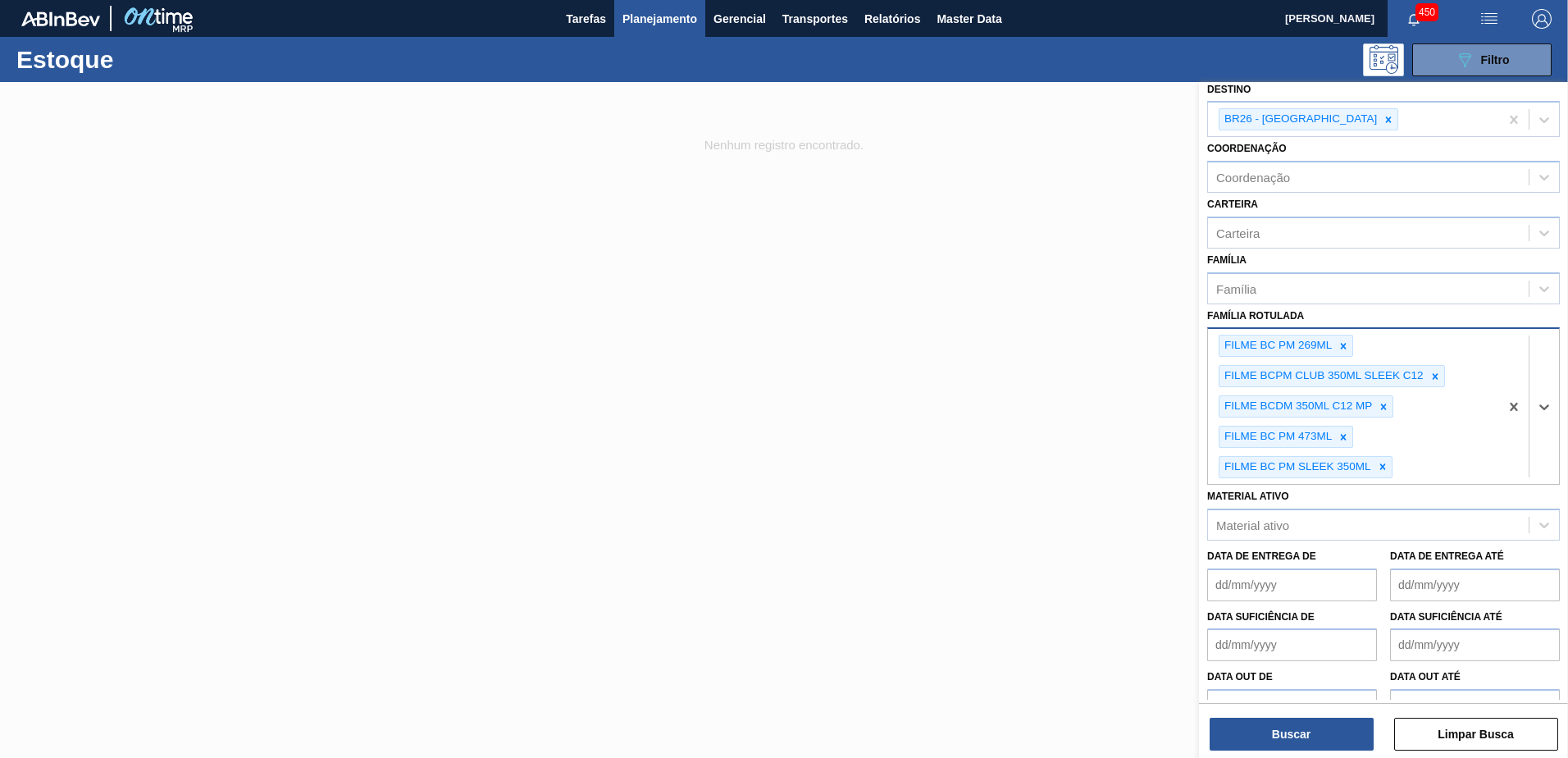
click at [1453, 462] on div "FILME BC PM 269ML FILME BCPM CLUB 350ML SLEEK C12 FILME BCDM 350ML C12 MP FILME…" at bounding box center [1353, 406] width 291 height 154
click at [1285, 736] on button "Buscar" at bounding box center [1291, 734] width 164 height 33
